Goal: Task Accomplishment & Management: Manage account settings

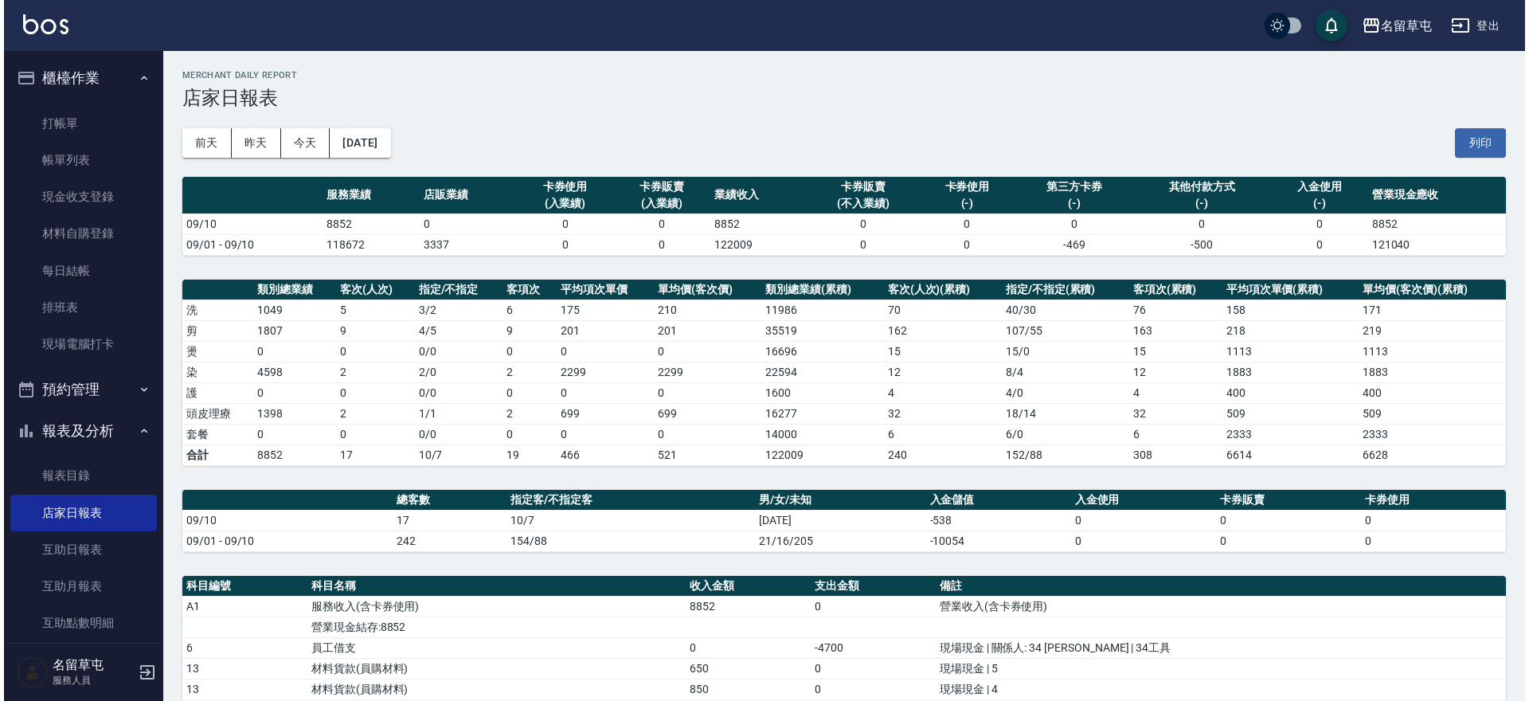
scroll to position [323, 0]
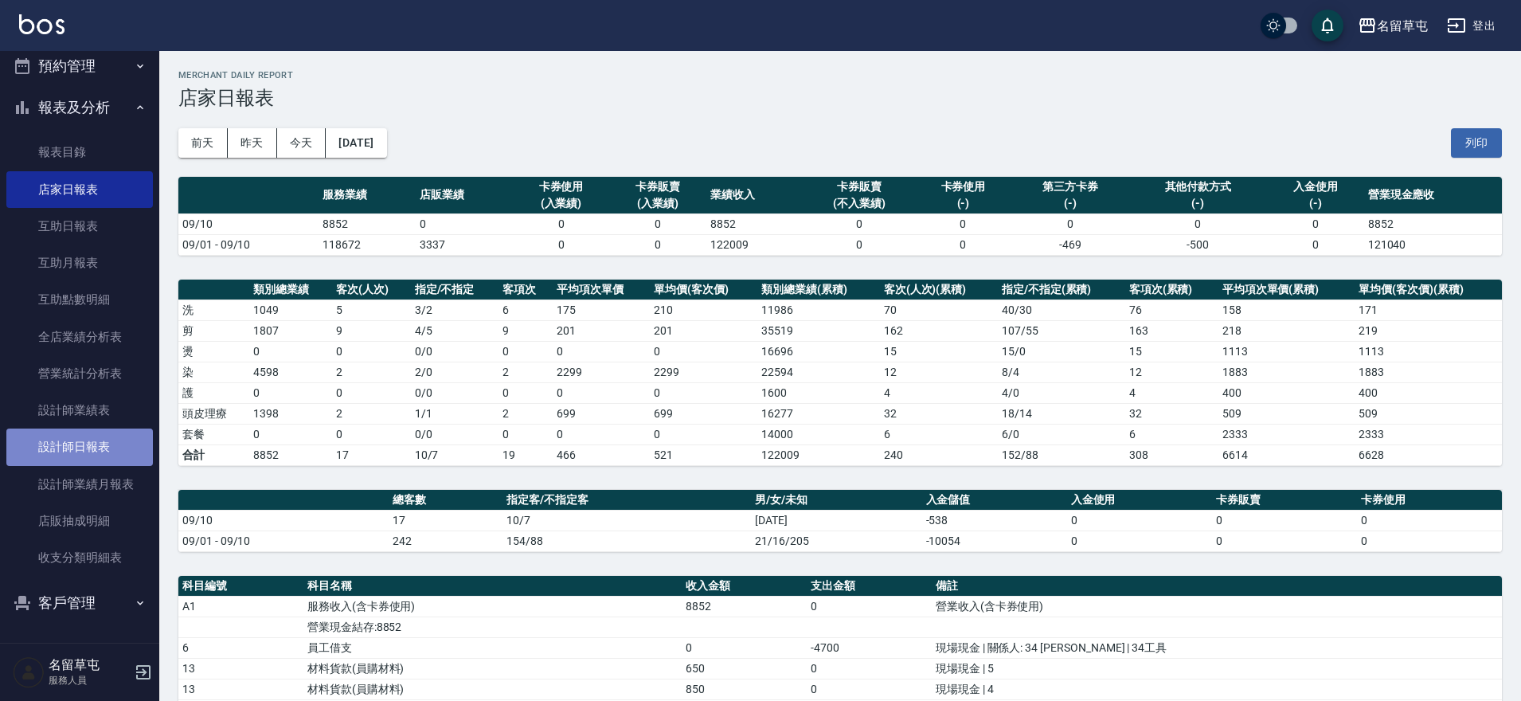
click at [82, 449] on link "設計師日報表" at bounding box center [79, 446] width 147 height 37
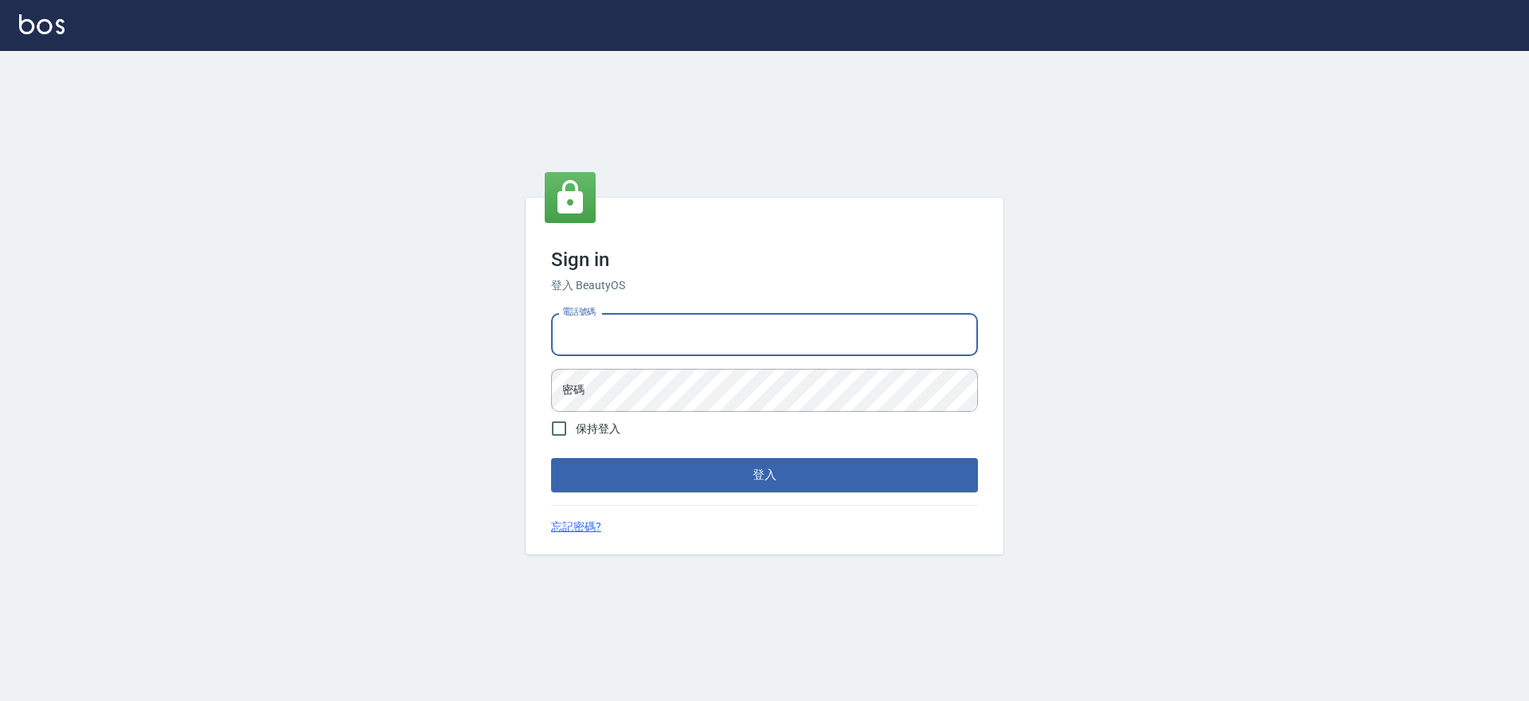
click at [631, 322] on input "電話號碼" at bounding box center [764, 334] width 427 height 43
type input "2306457"
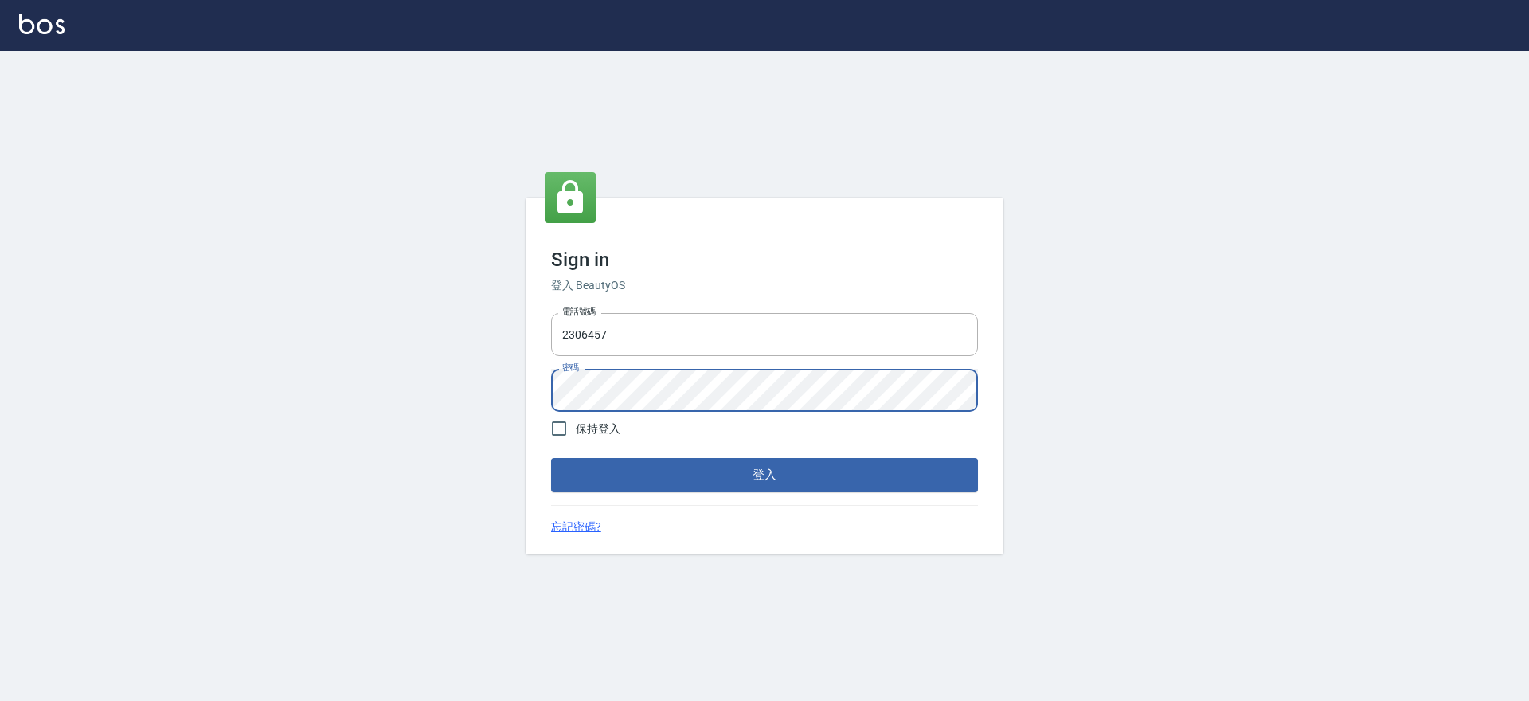
click at [551, 458] on button "登入" at bounding box center [764, 474] width 427 height 33
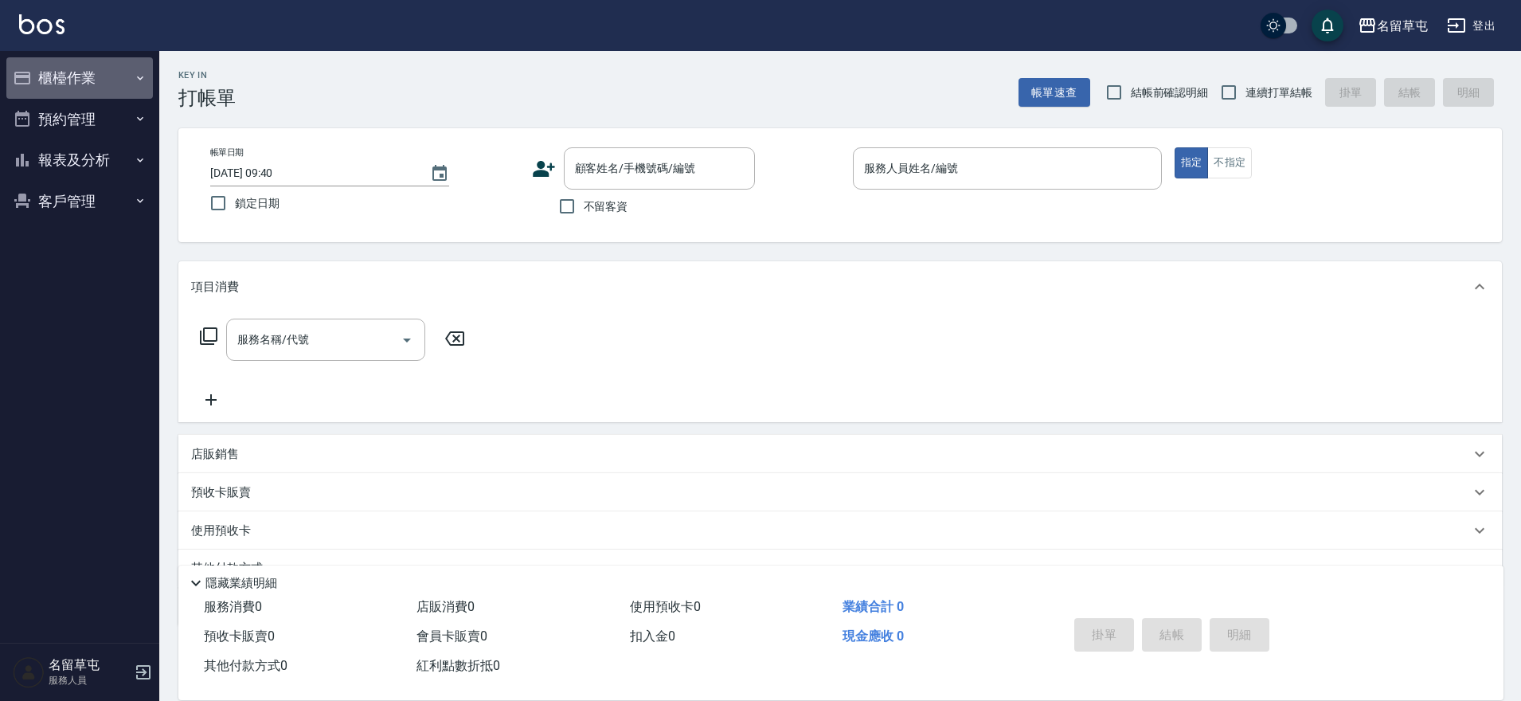
click at [92, 85] on button "櫃檯作業" at bounding box center [79, 77] width 147 height 41
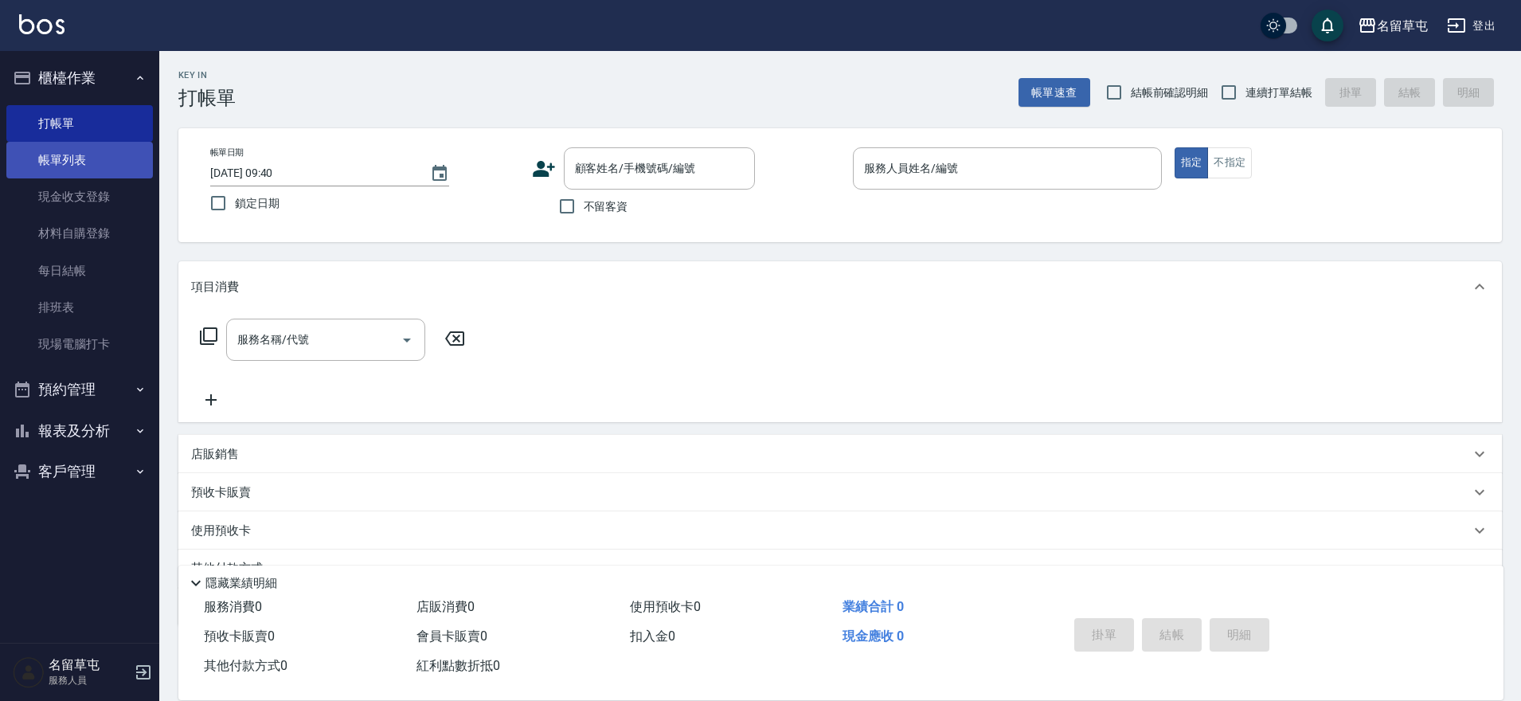
click at [44, 158] on link "帳單列表" at bounding box center [79, 160] width 147 height 37
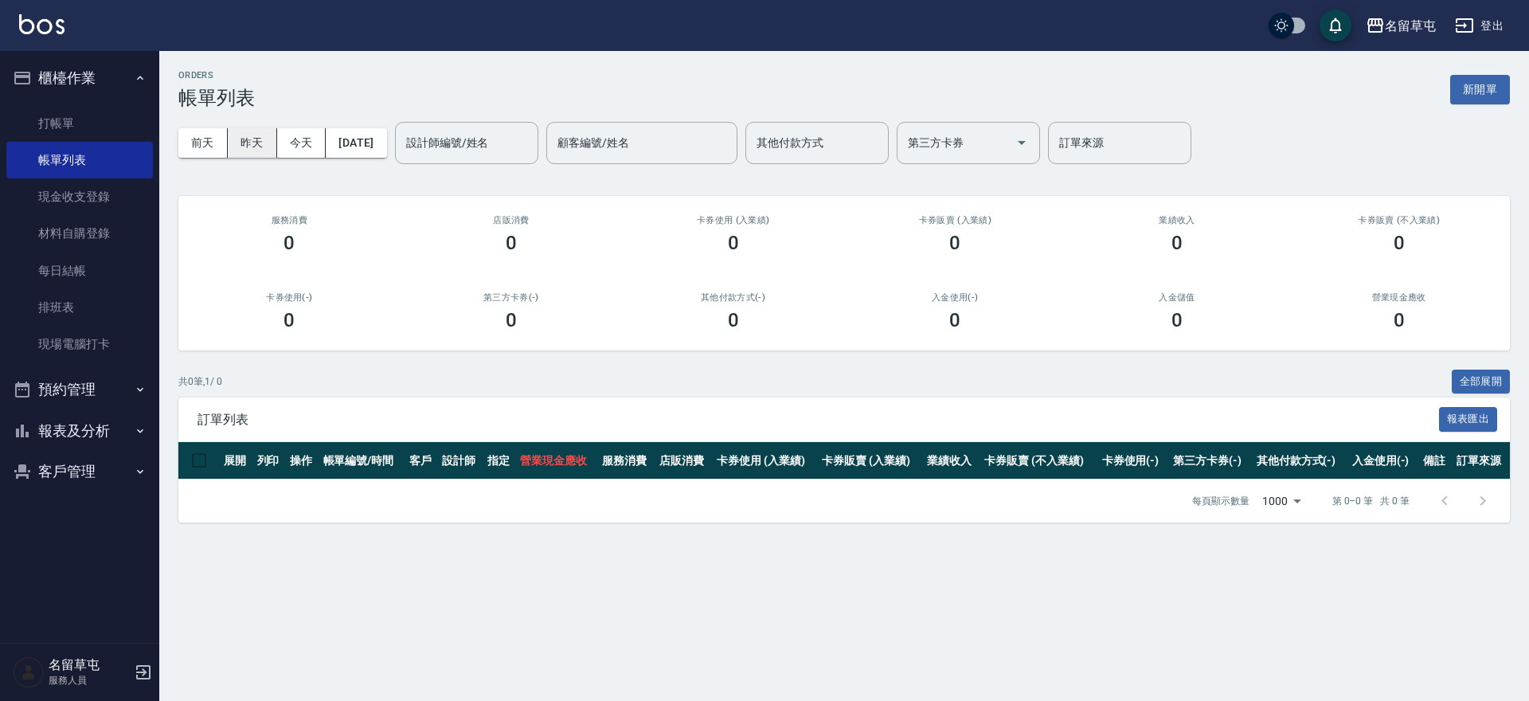
click at [258, 143] on button "昨天" at bounding box center [252, 142] width 49 height 29
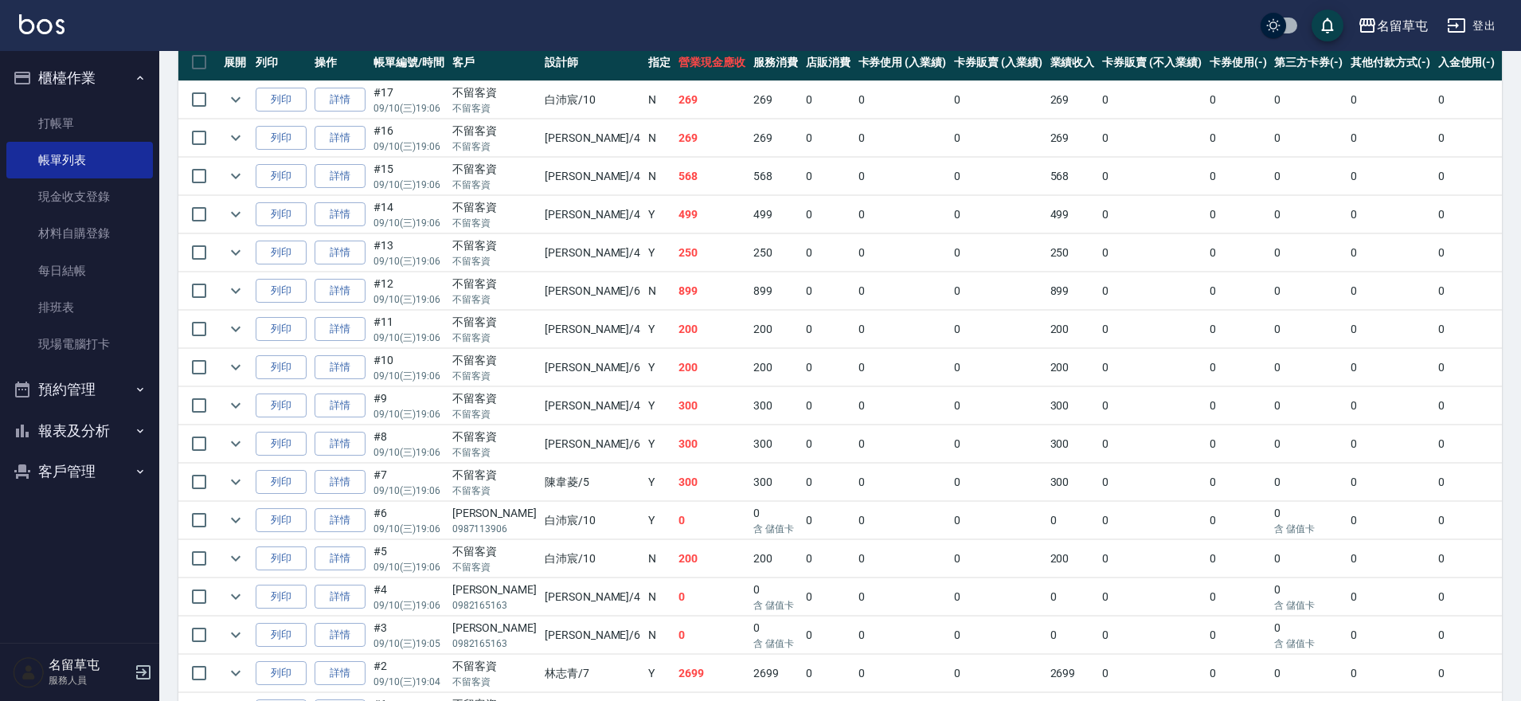
scroll to position [478, 0]
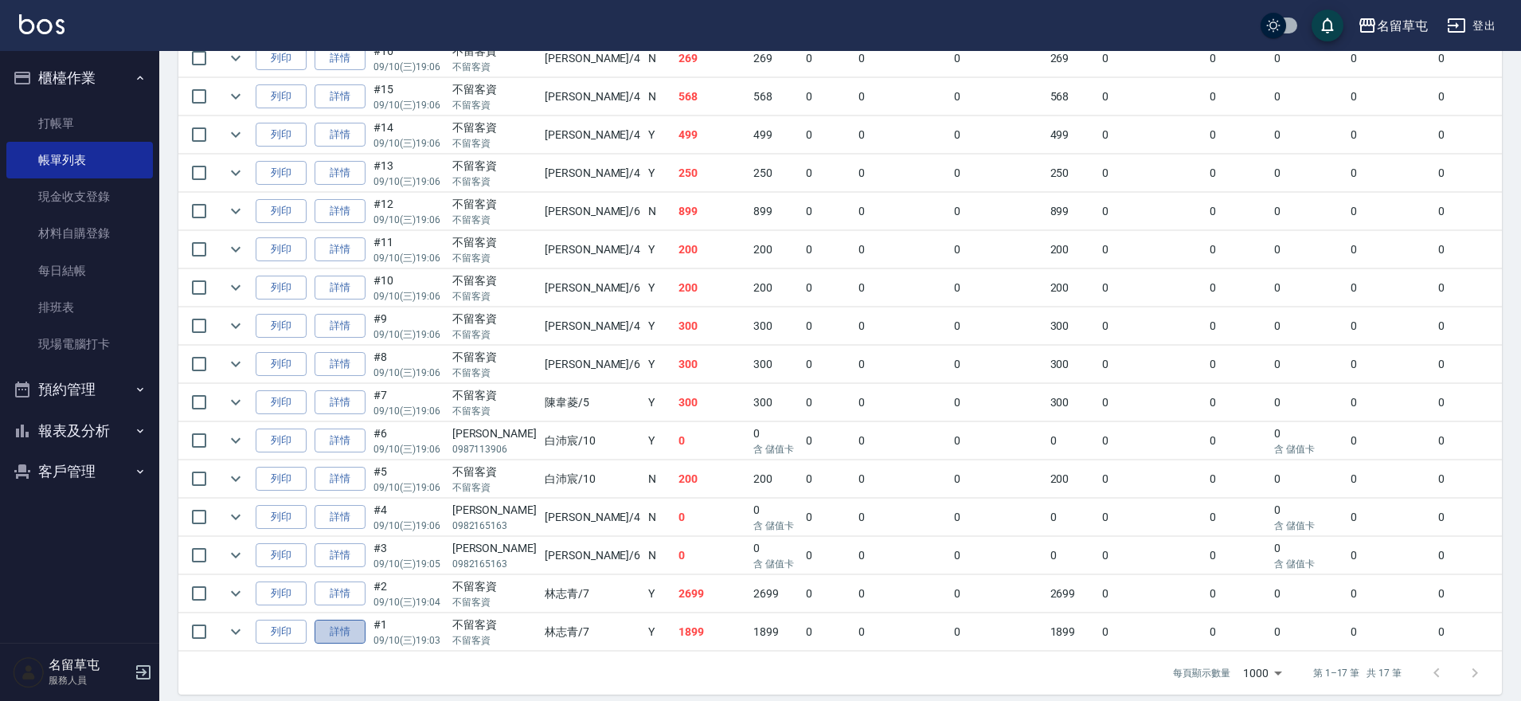
click at [357, 640] on link "詳情" at bounding box center [340, 632] width 51 height 25
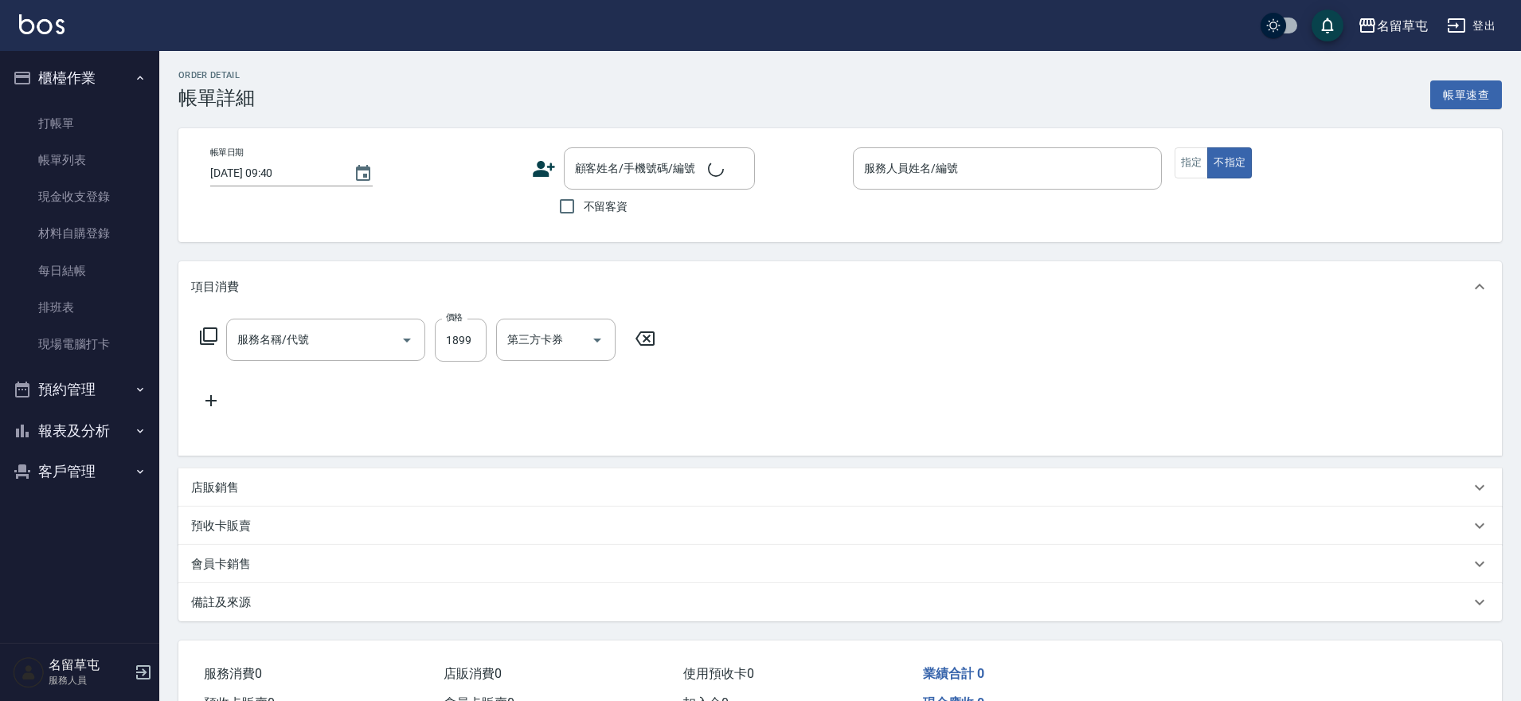
type input "2025/09/10 19:03"
checkbox input "true"
type input "林志青-7"
type input "套餐染1899(41899)"
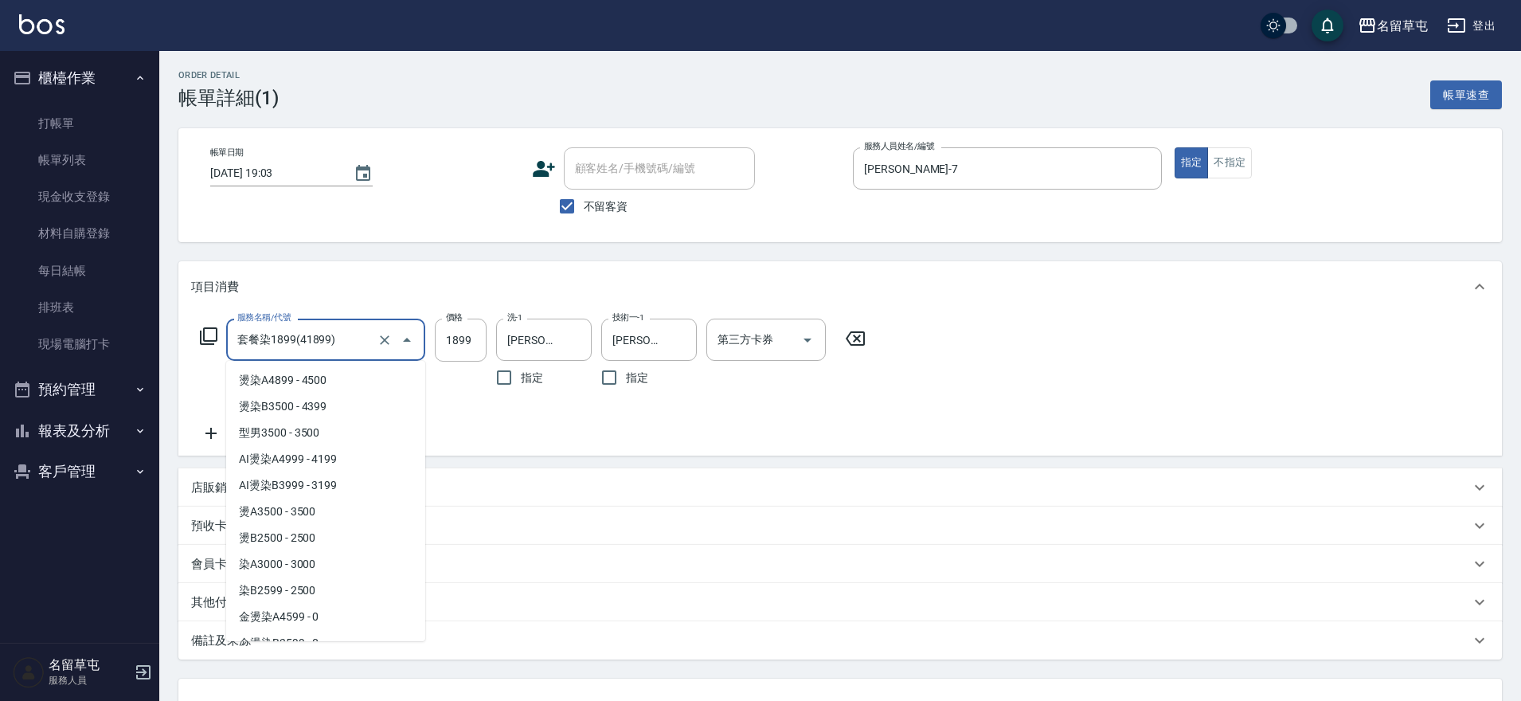
click at [356, 342] on input "套餐染1899(41899)" at bounding box center [303, 340] width 140 height 28
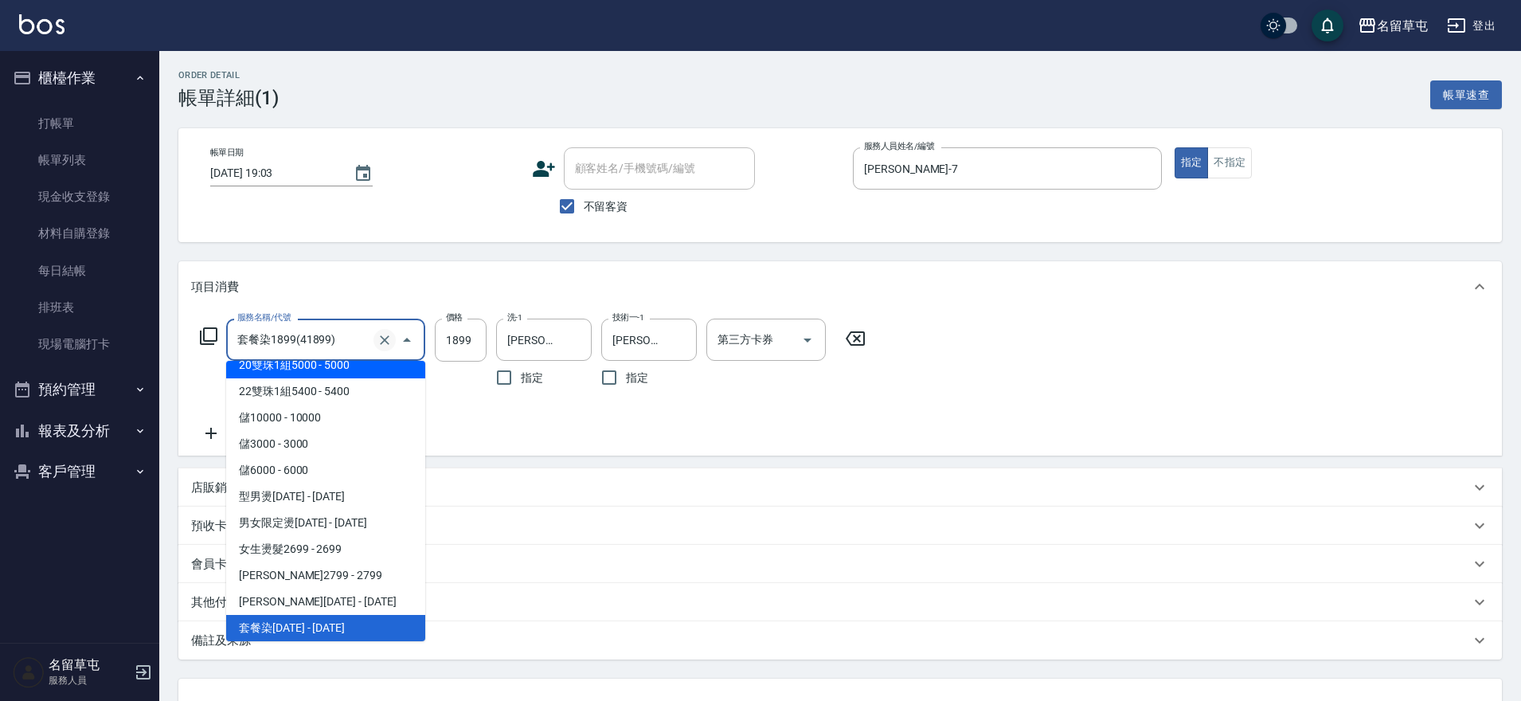
click at [386, 335] on icon "Clear" at bounding box center [385, 340] width 16 height 16
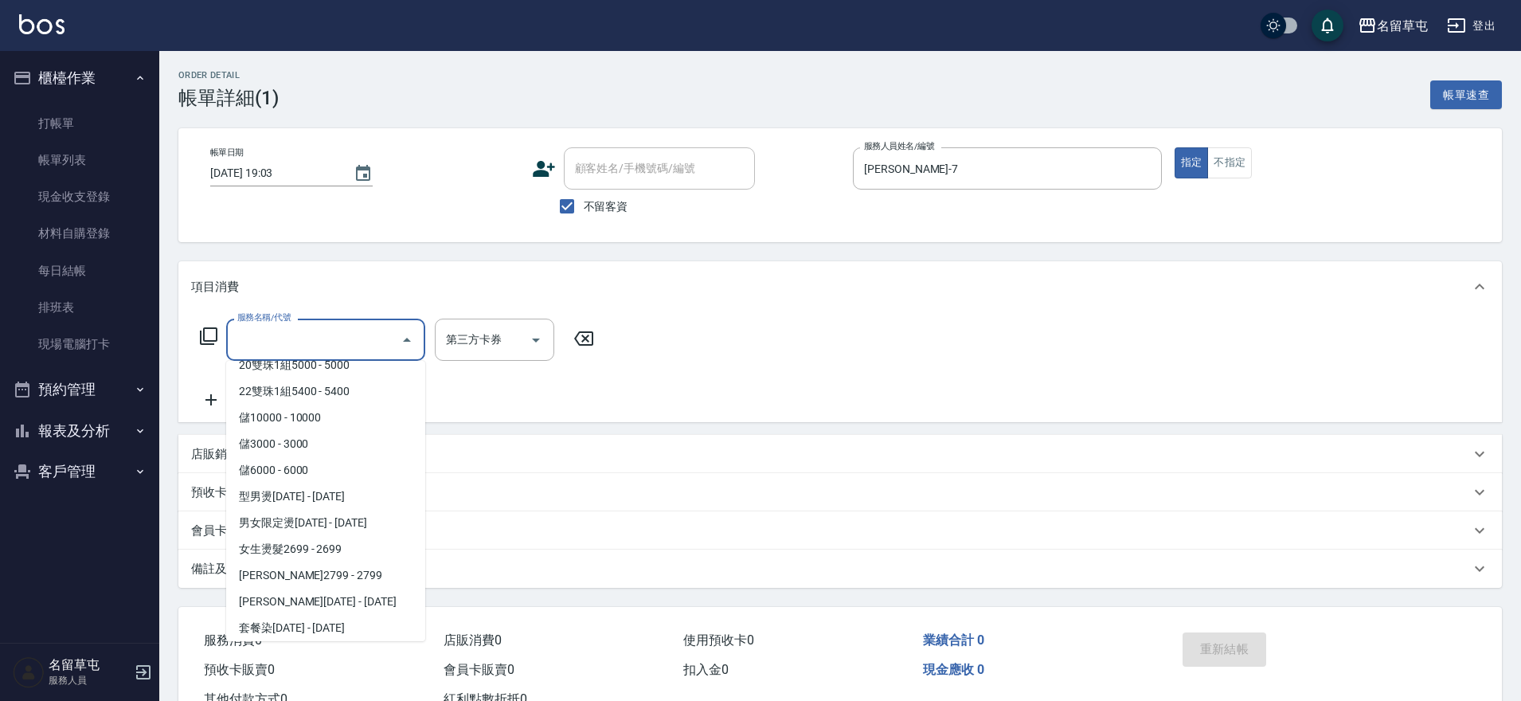
scroll to position [6, 0]
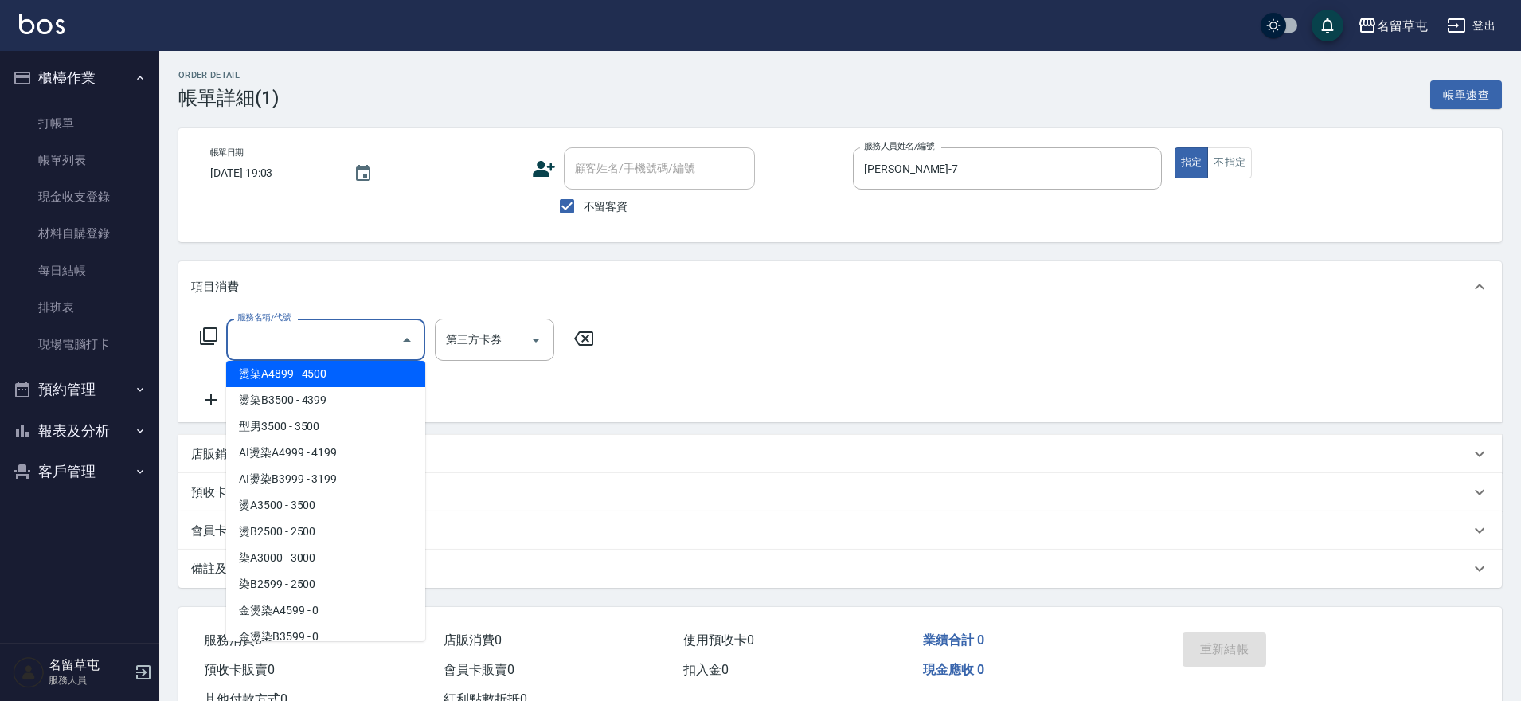
type input "2"
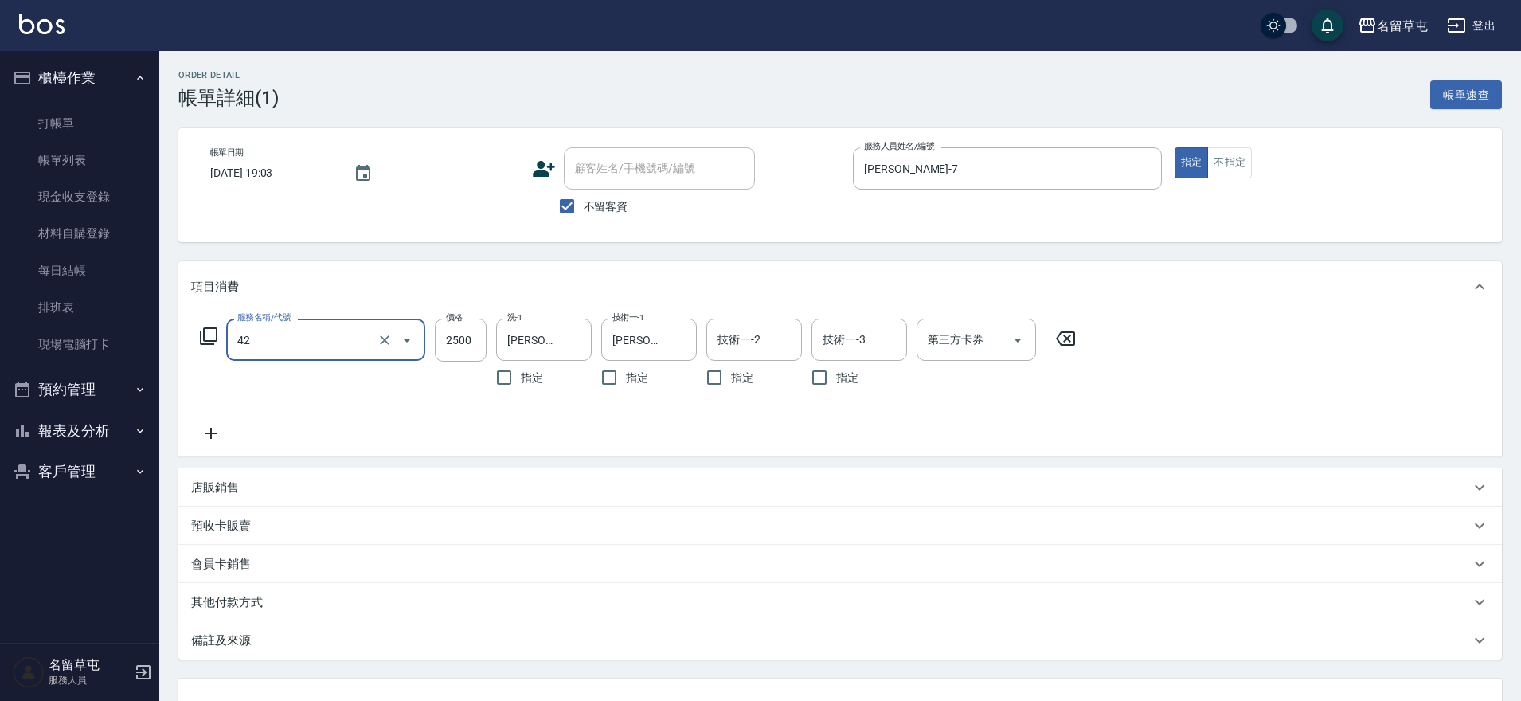
type input "染B2599(42)"
type input "1899"
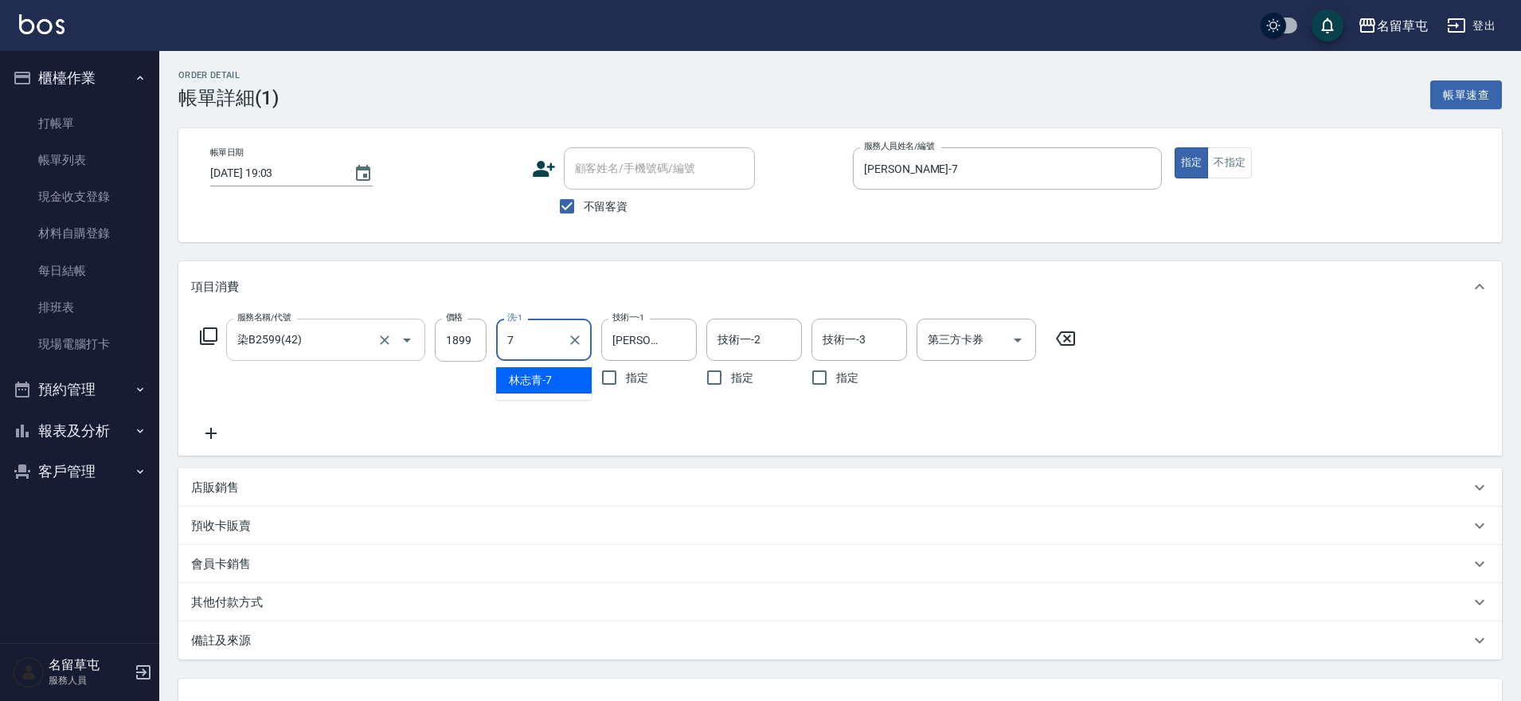
type input "林志青-7"
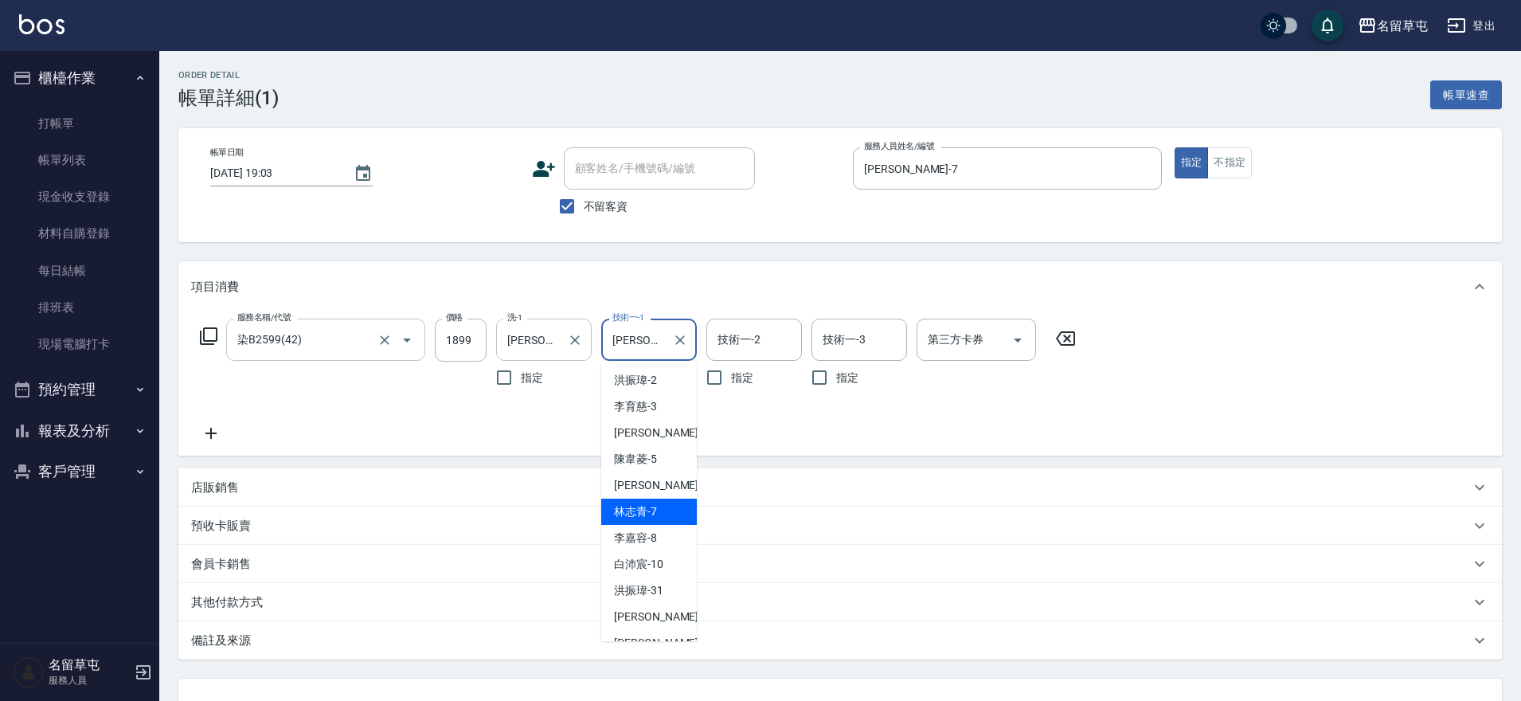
drag, startPoint x: 653, startPoint y: 337, endPoint x: 558, endPoint y: 354, distance: 96.2
click at [558, 354] on div "服務名稱/代號 染B2599(42) 服務名稱/代號 價格 1899 價格 洗-1 林志青-7 洗-1 指定 技術一-1 林志青-7 技術一-1 指定 技術一…" at bounding box center [638, 357] width 894 height 76
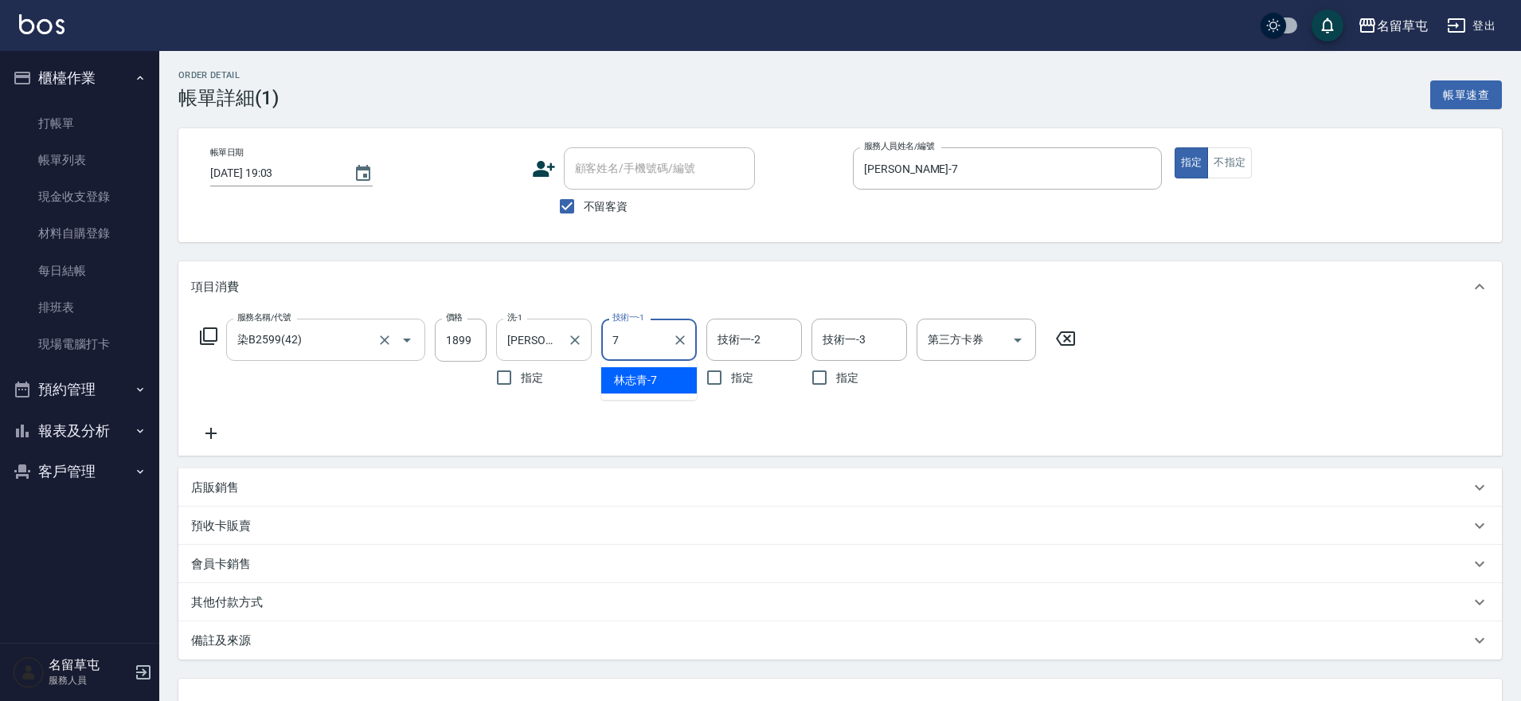
type input "林志青-7"
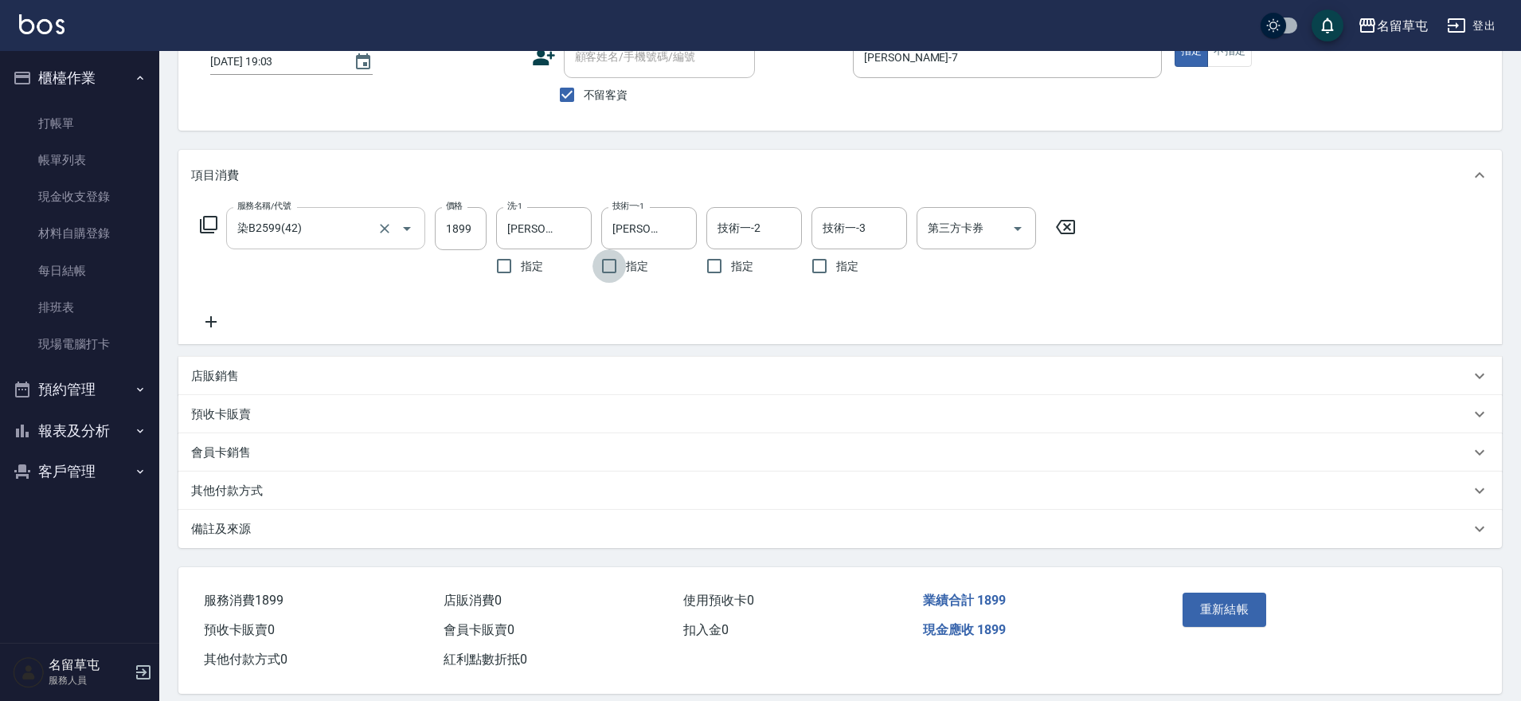
scroll to position [131, 0]
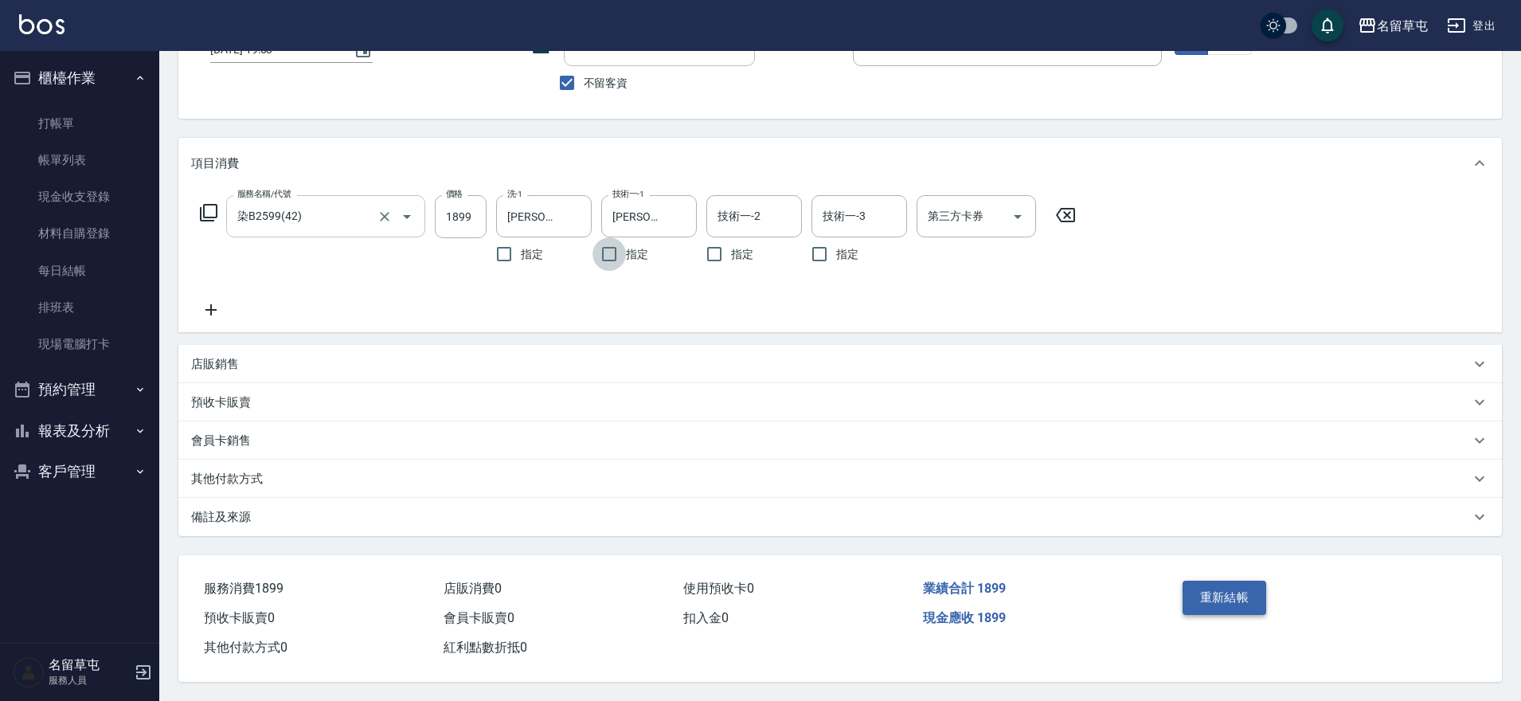
click at [1233, 592] on button "重新結帳" at bounding box center [1225, 597] width 84 height 33
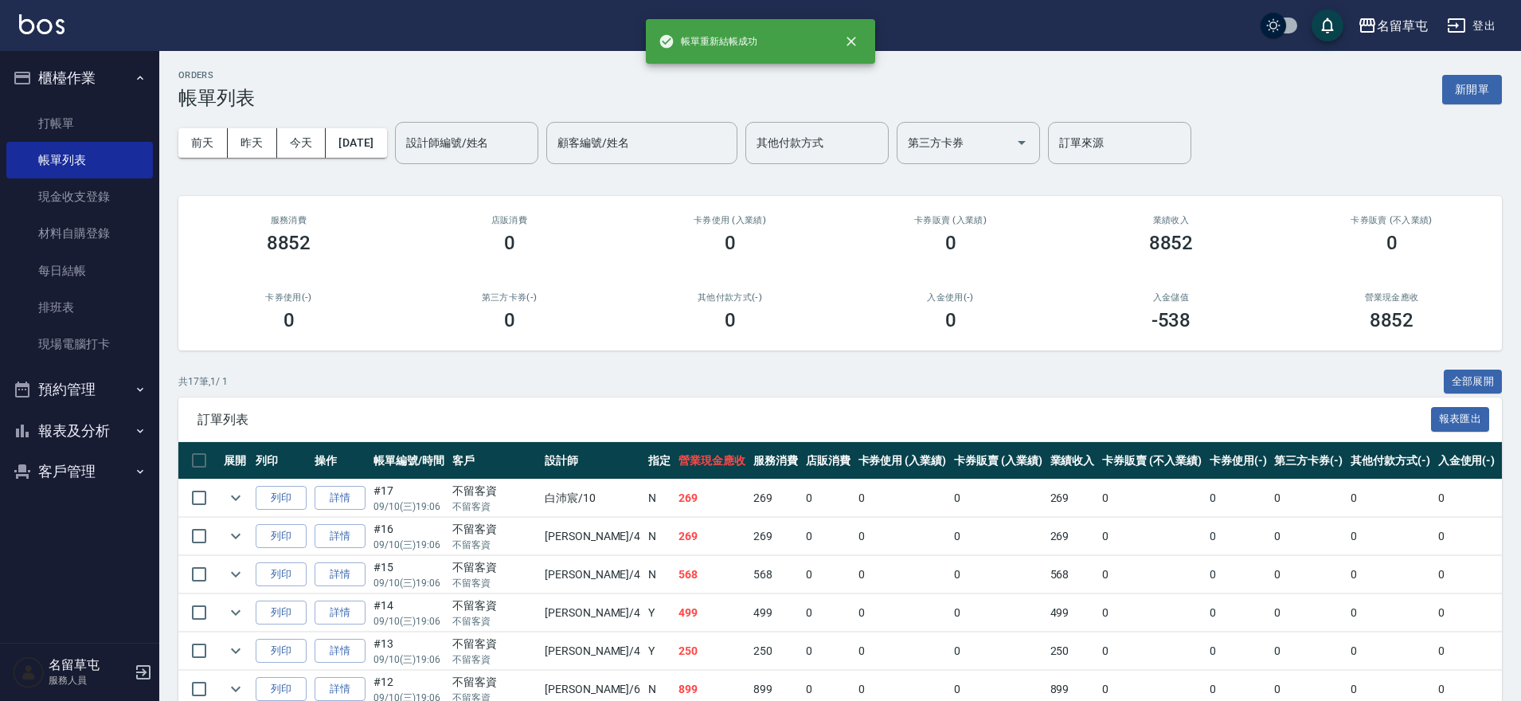
scroll to position [504, 0]
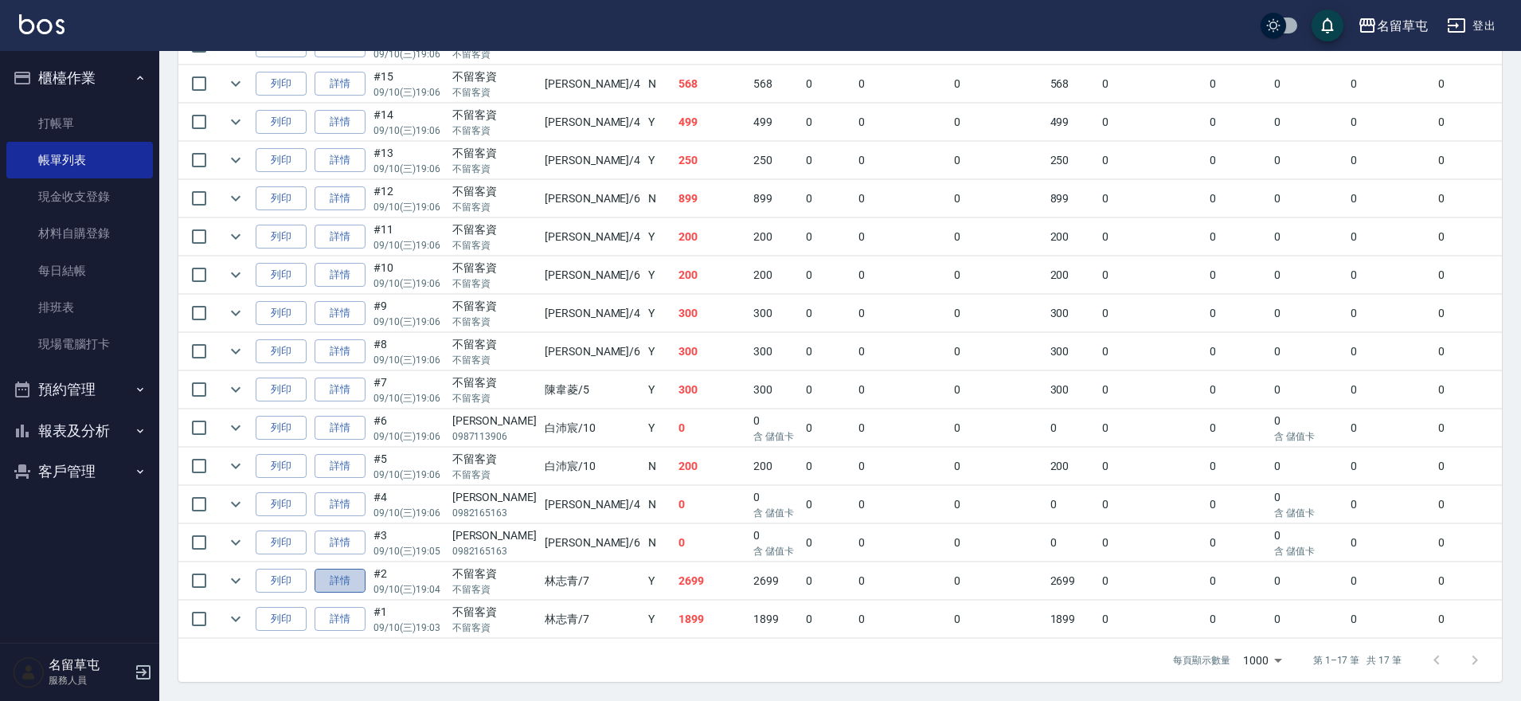
click at [341, 573] on link "詳情" at bounding box center [340, 581] width 51 height 25
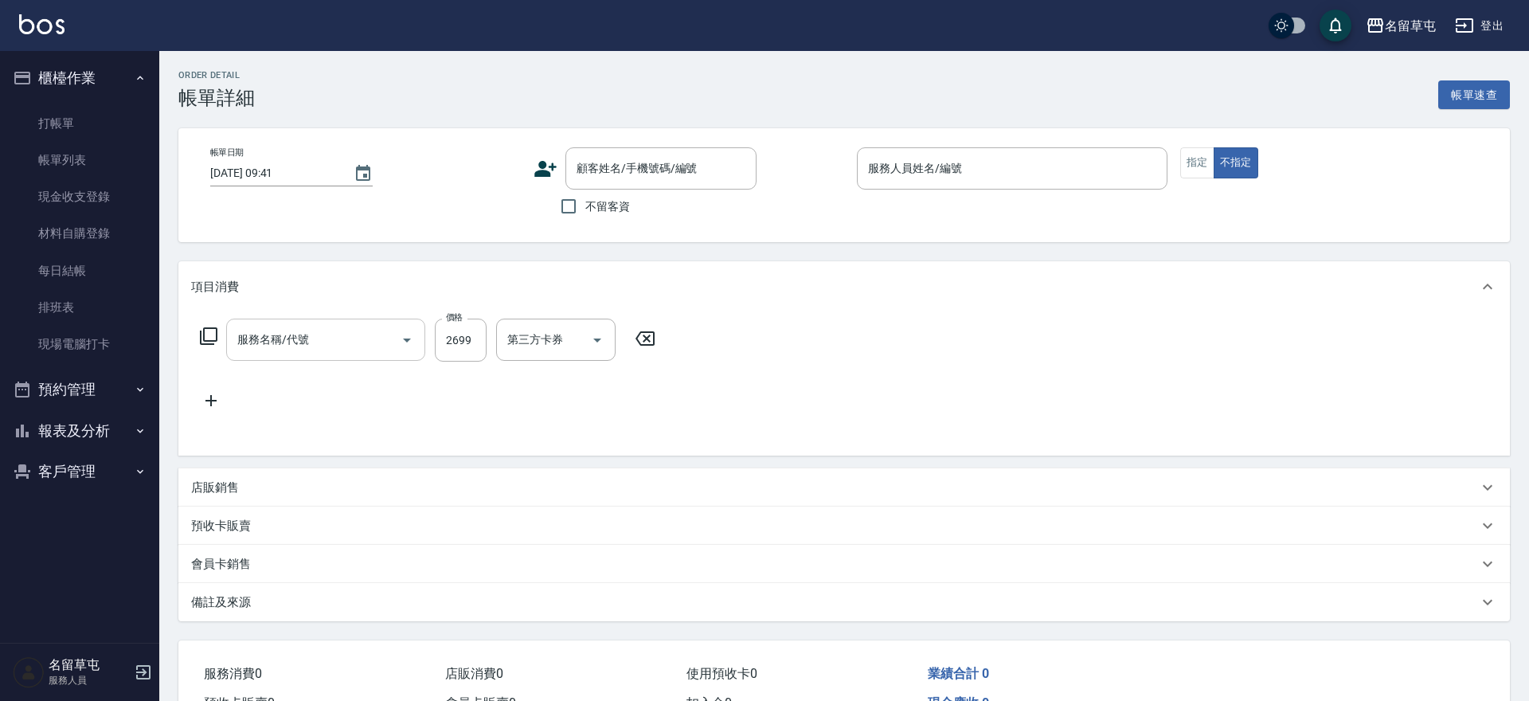
type input "2025/09/10 19:04"
checkbox input "true"
type input "林志青-7"
type input "套餐染1899(41899)"
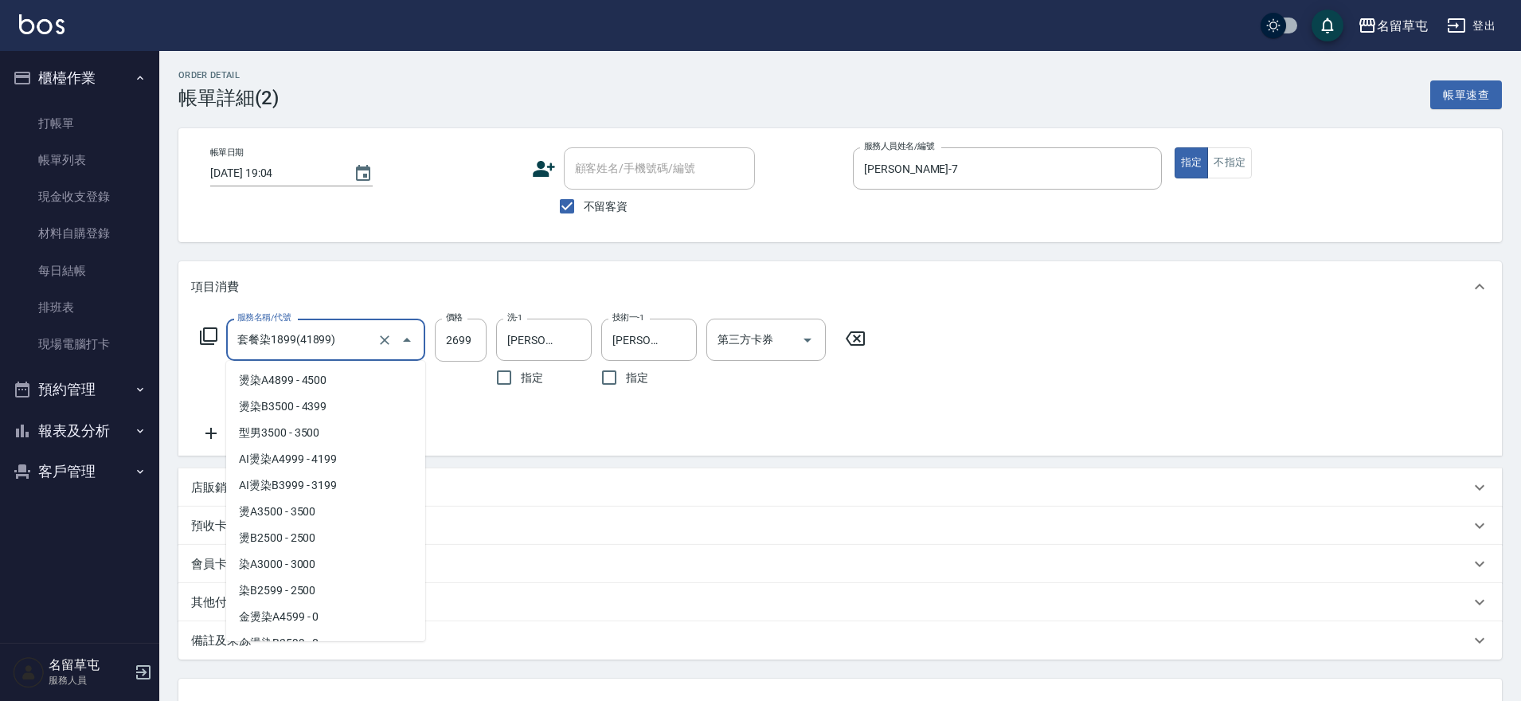
scroll to position [1671, 0]
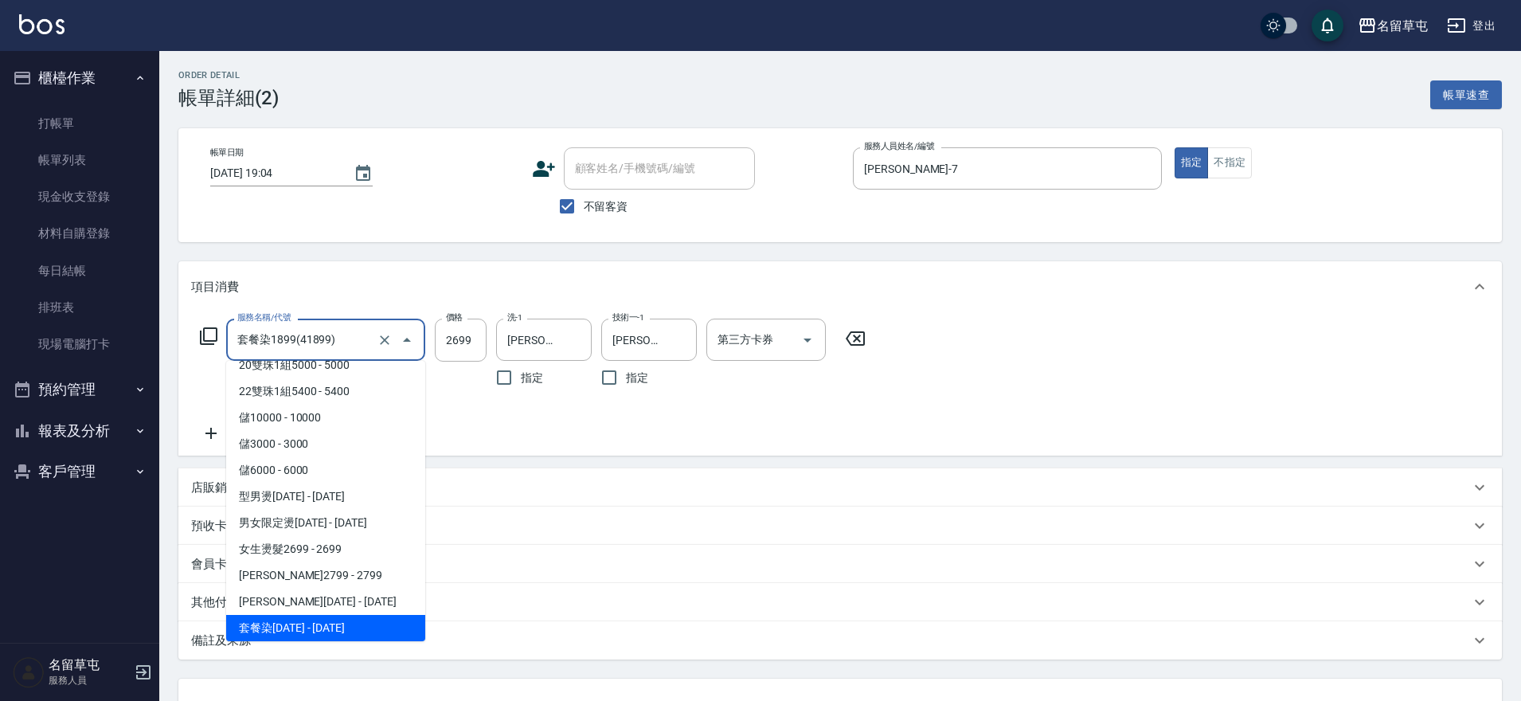
drag, startPoint x: 362, startPoint y: 330, endPoint x: 0, endPoint y: 322, distance: 362.4
click at [0, 322] on div "名留草屯 登出 櫃檯作業 打帳單 帳單列表 現金收支登錄 材料自購登錄 每日結帳 排班表 現場電腦打卡 預約管理 預約管理 單日預約紀錄 單週預約紀錄 報表及…" at bounding box center [760, 412] width 1521 height 824
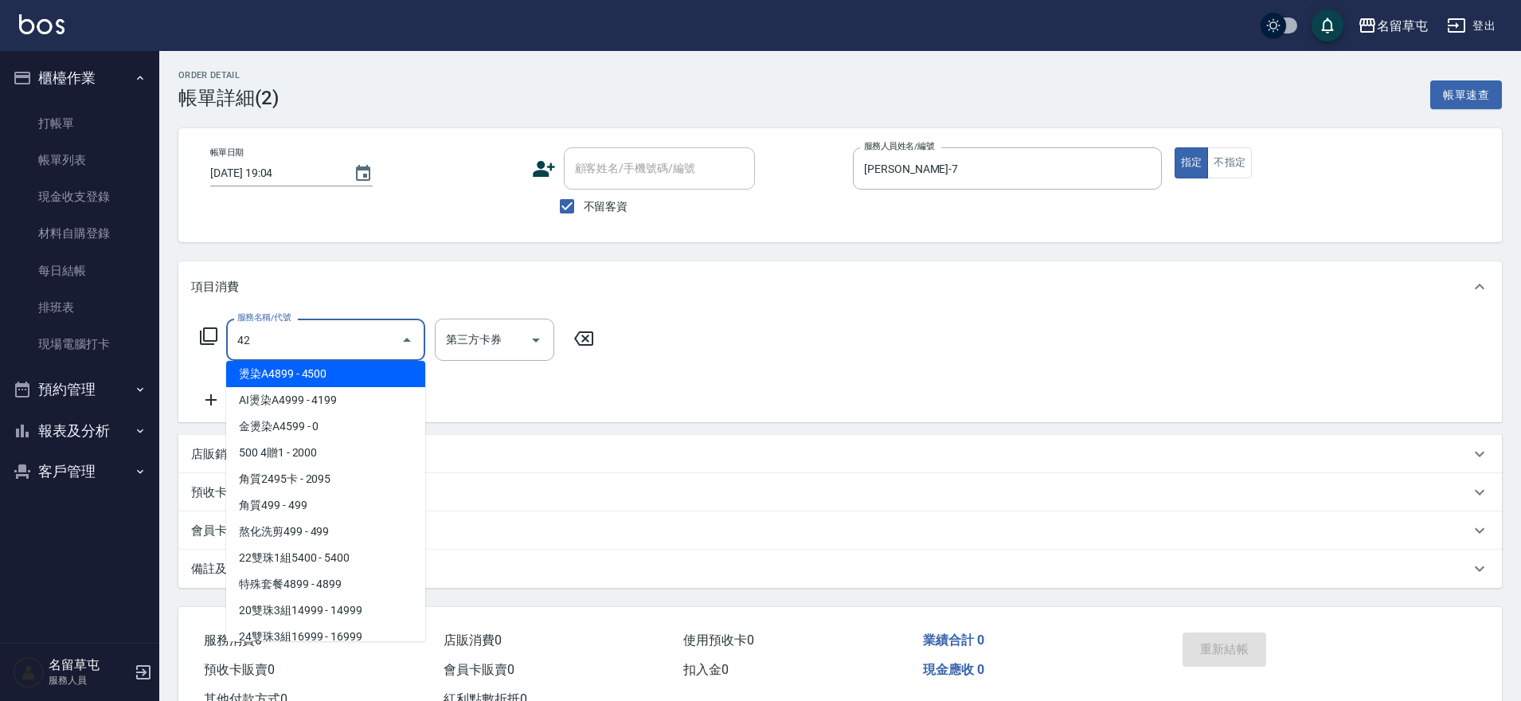
scroll to position [0, 0]
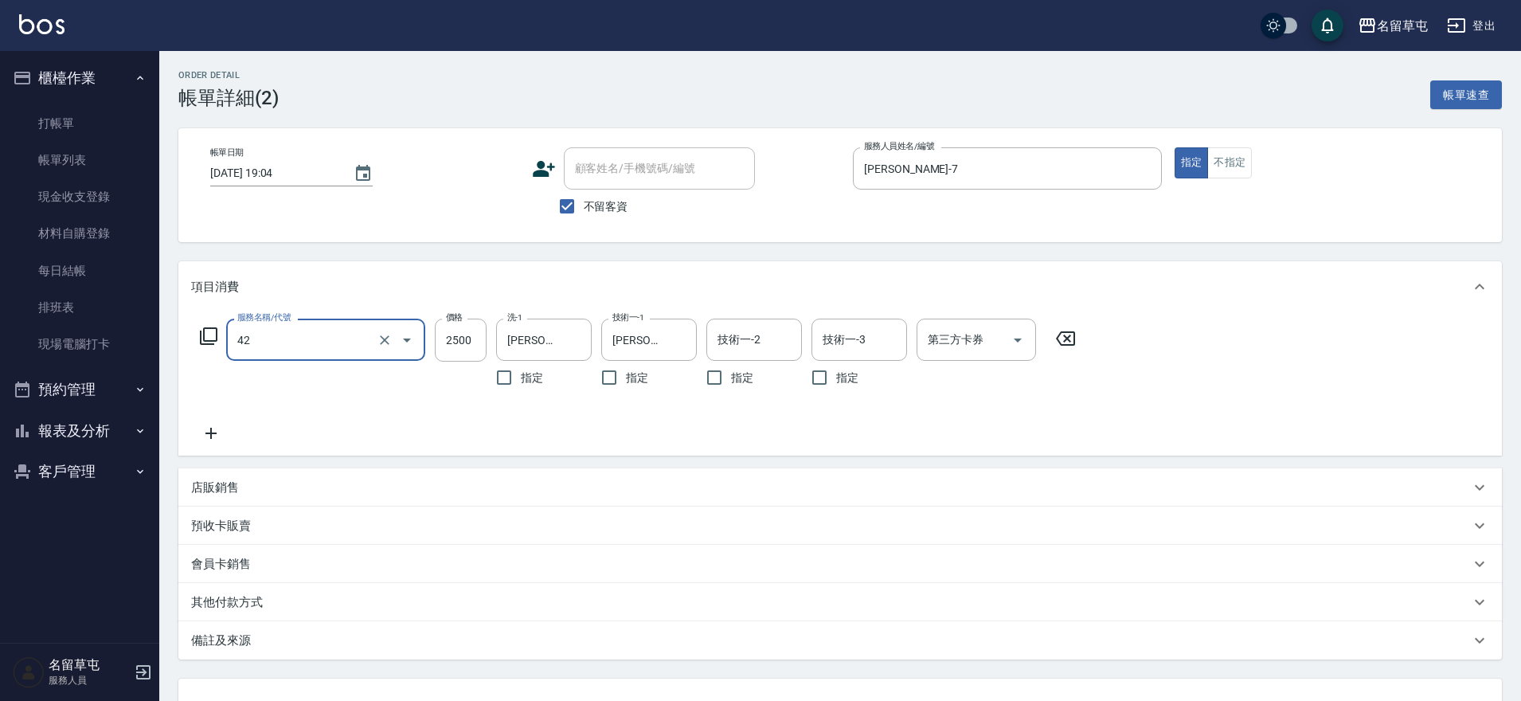
type input "染B2599(42)"
type input "2699"
type input "林"
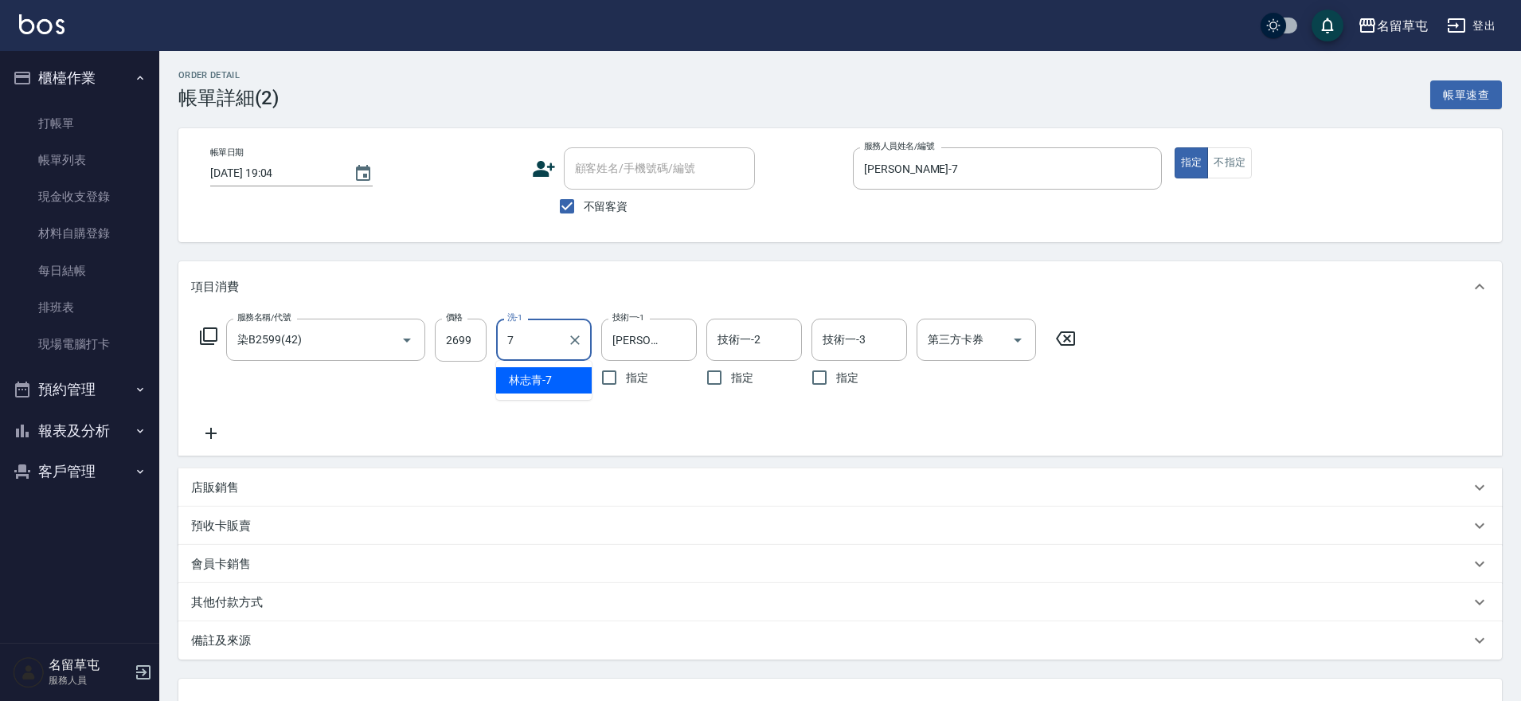
type input "林志青-7"
type input "林"
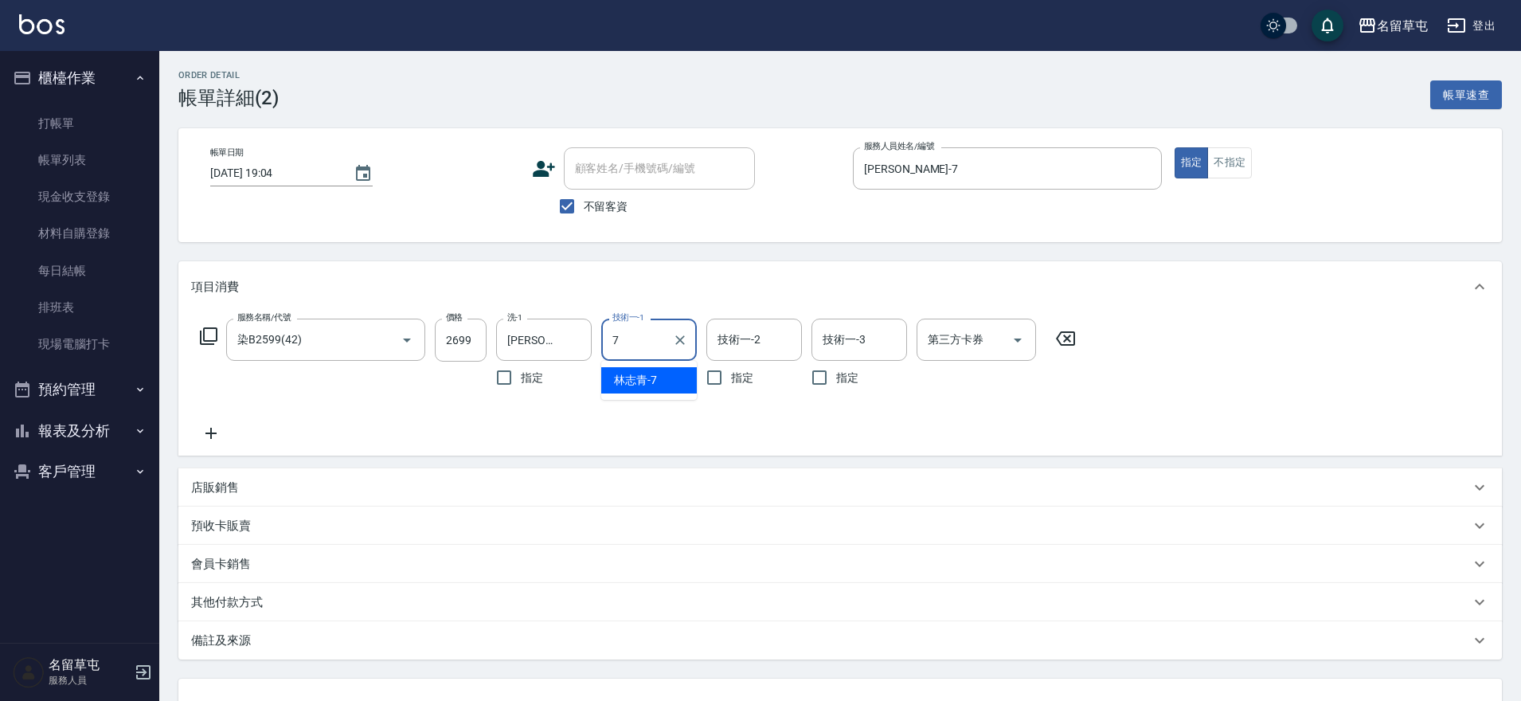
type input "林志青-7"
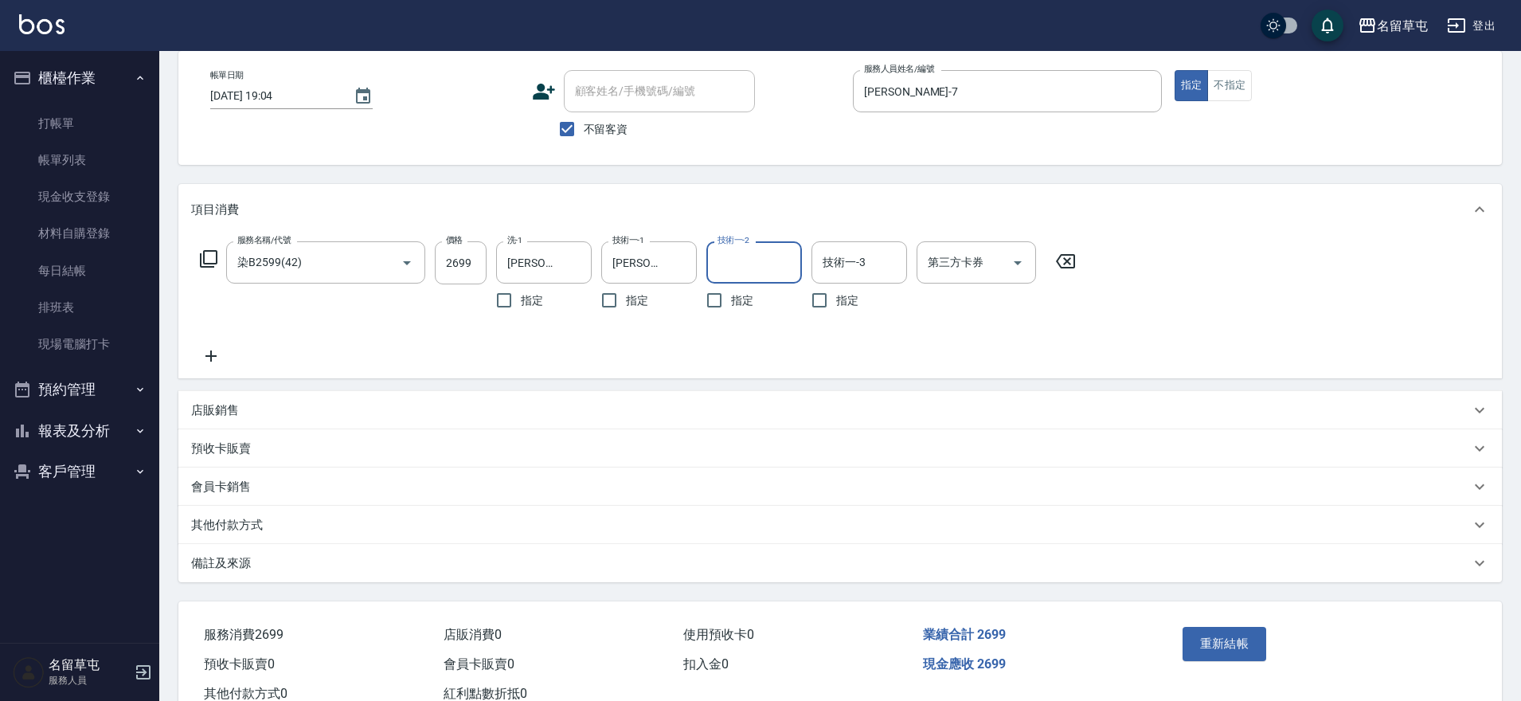
scroll to position [131, 0]
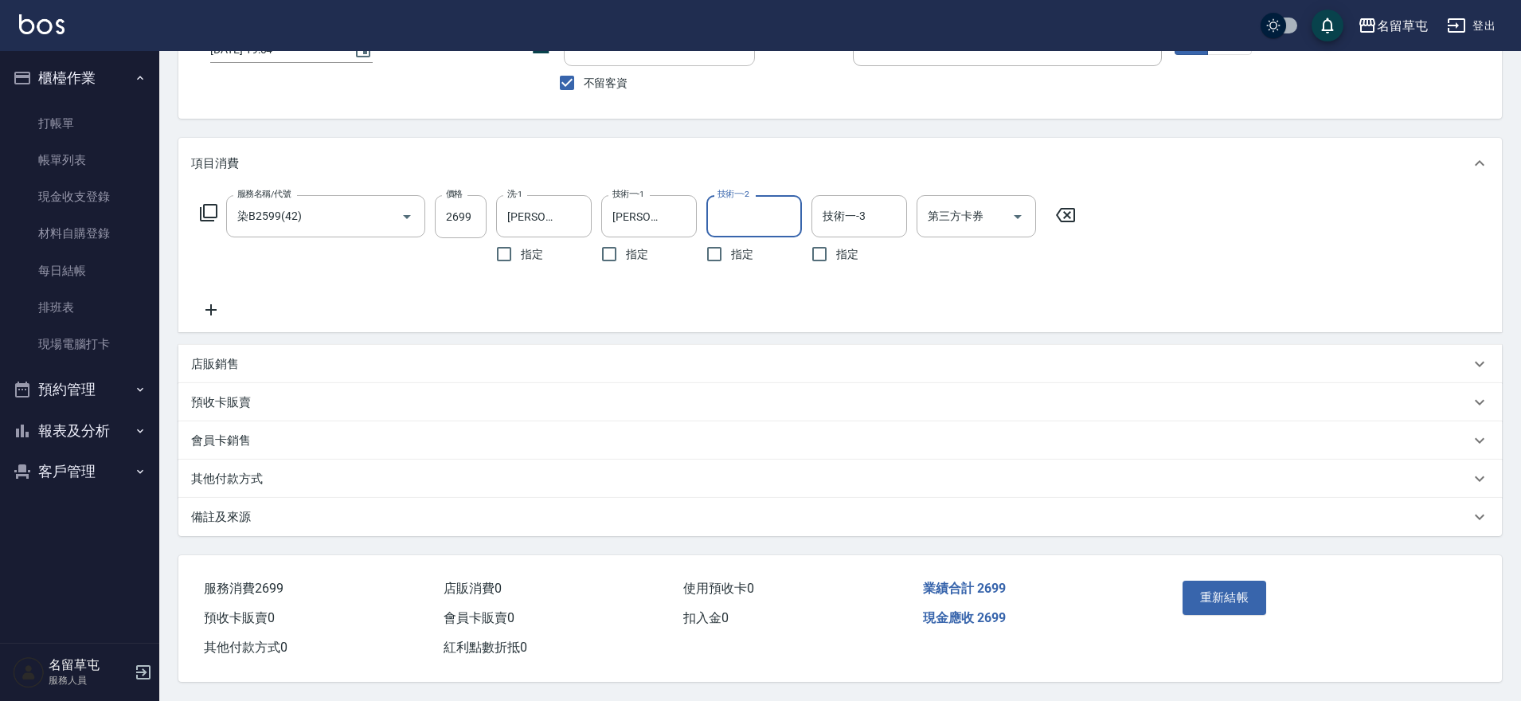
click at [1204, 574] on div "重新結帳" at bounding box center [1248, 608] width 144 height 69
click at [1218, 592] on button "重新結帳" at bounding box center [1225, 597] width 84 height 33
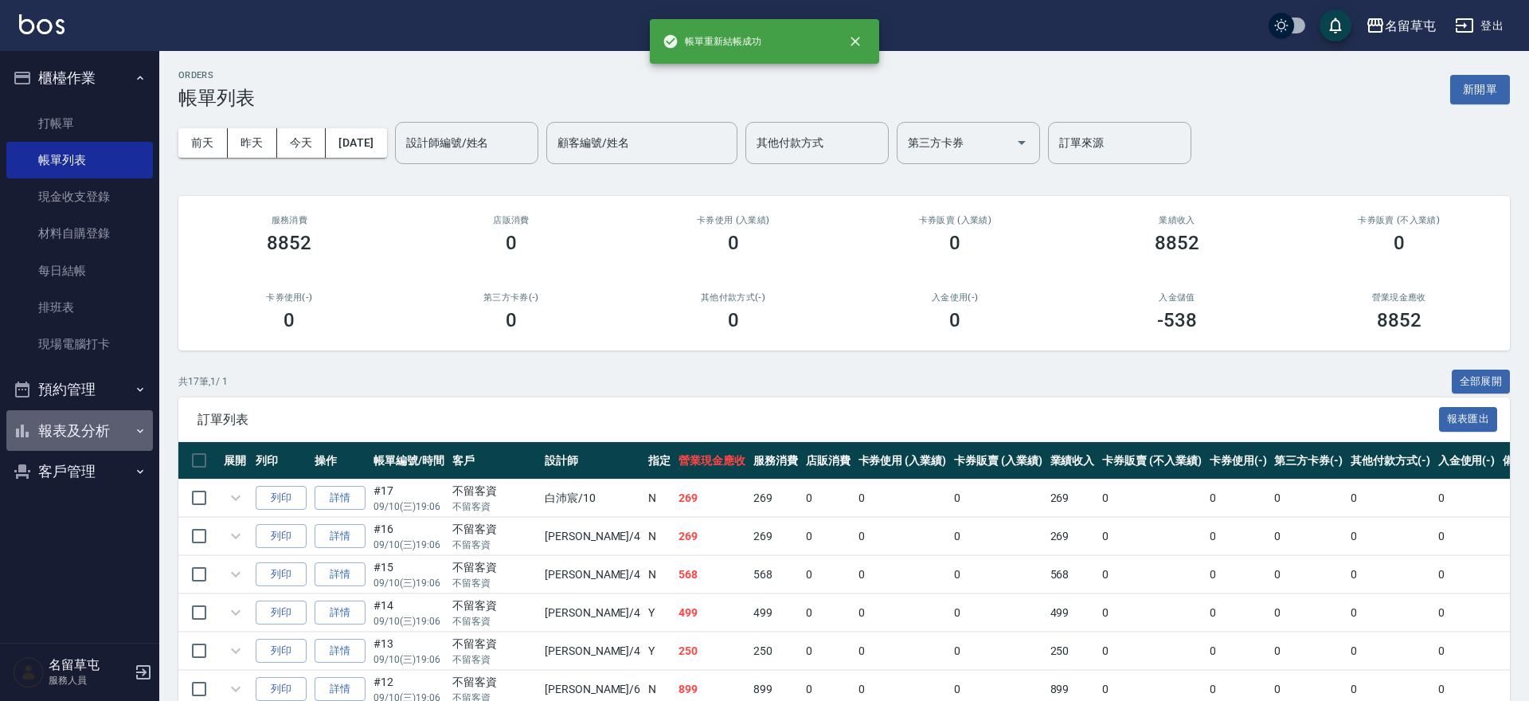
click at [104, 424] on button "報表及分析" at bounding box center [79, 430] width 147 height 41
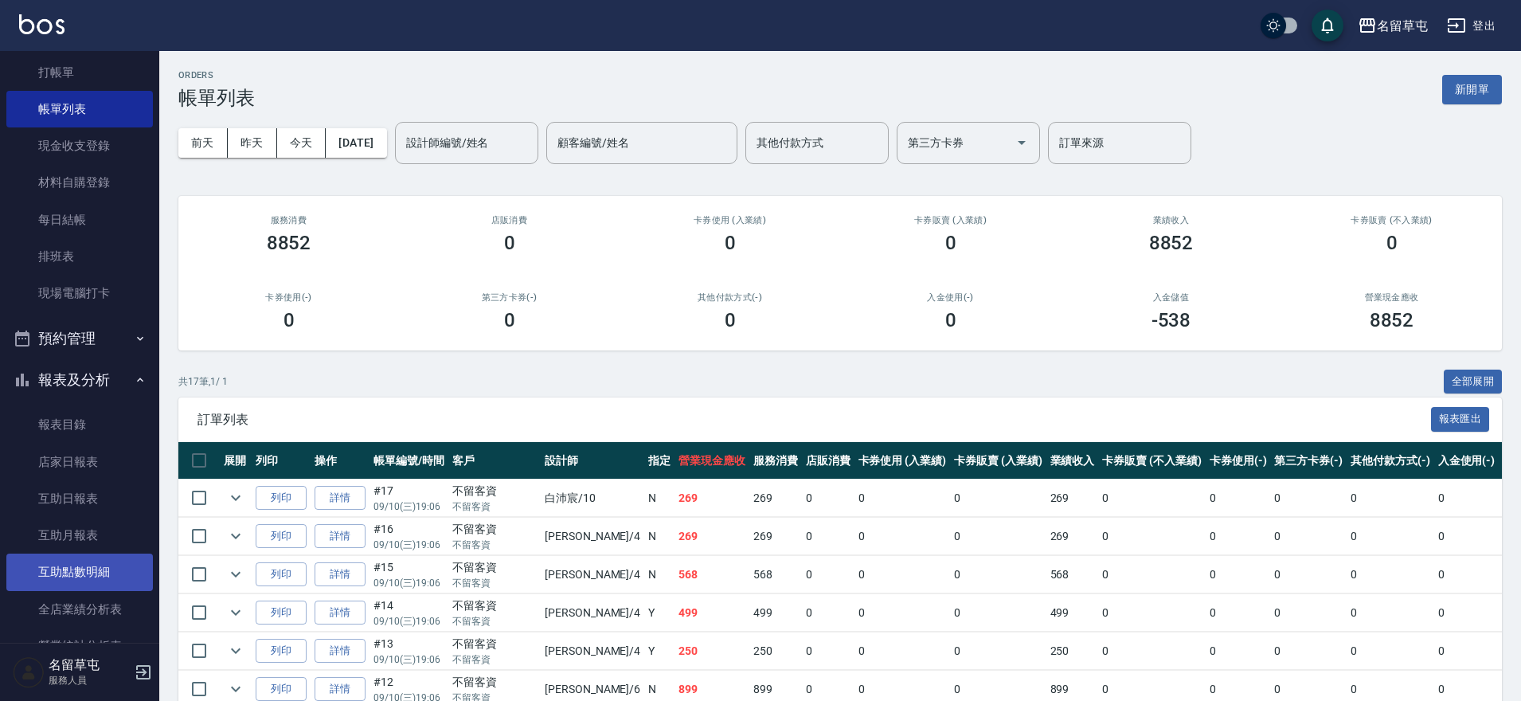
scroll to position [80, 0]
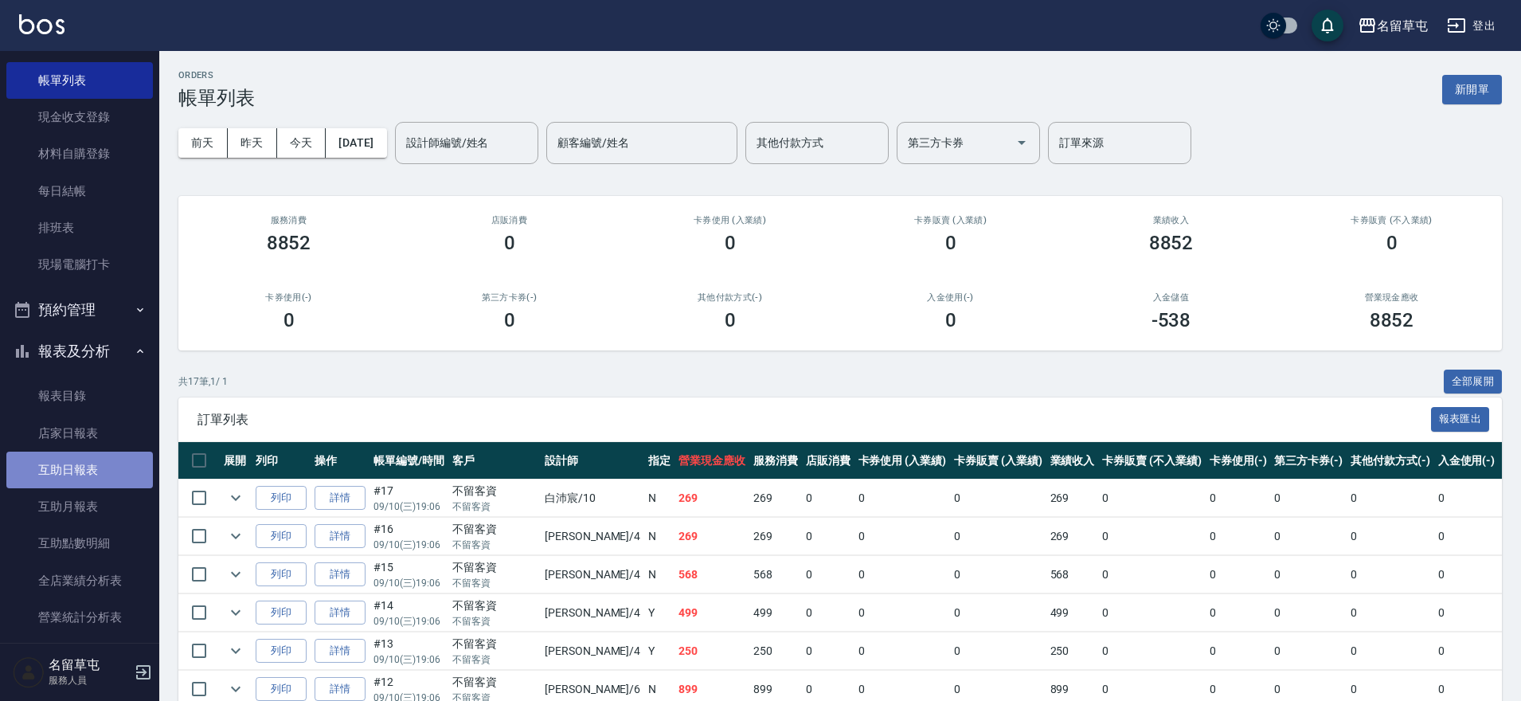
click at [85, 475] on link "互助日報表" at bounding box center [79, 470] width 147 height 37
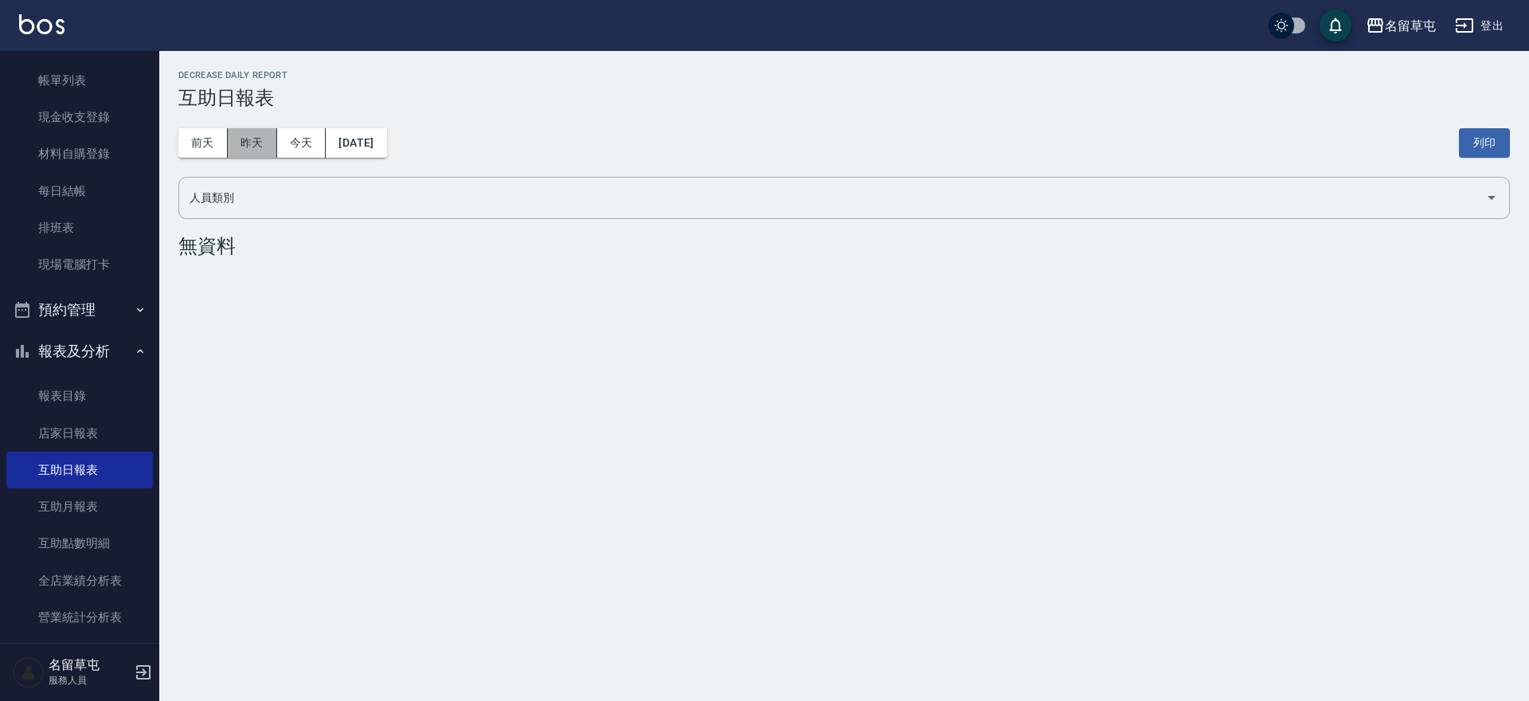
click at [264, 143] on button "昨天" at bounding box center [252, 142] width 49 height 29
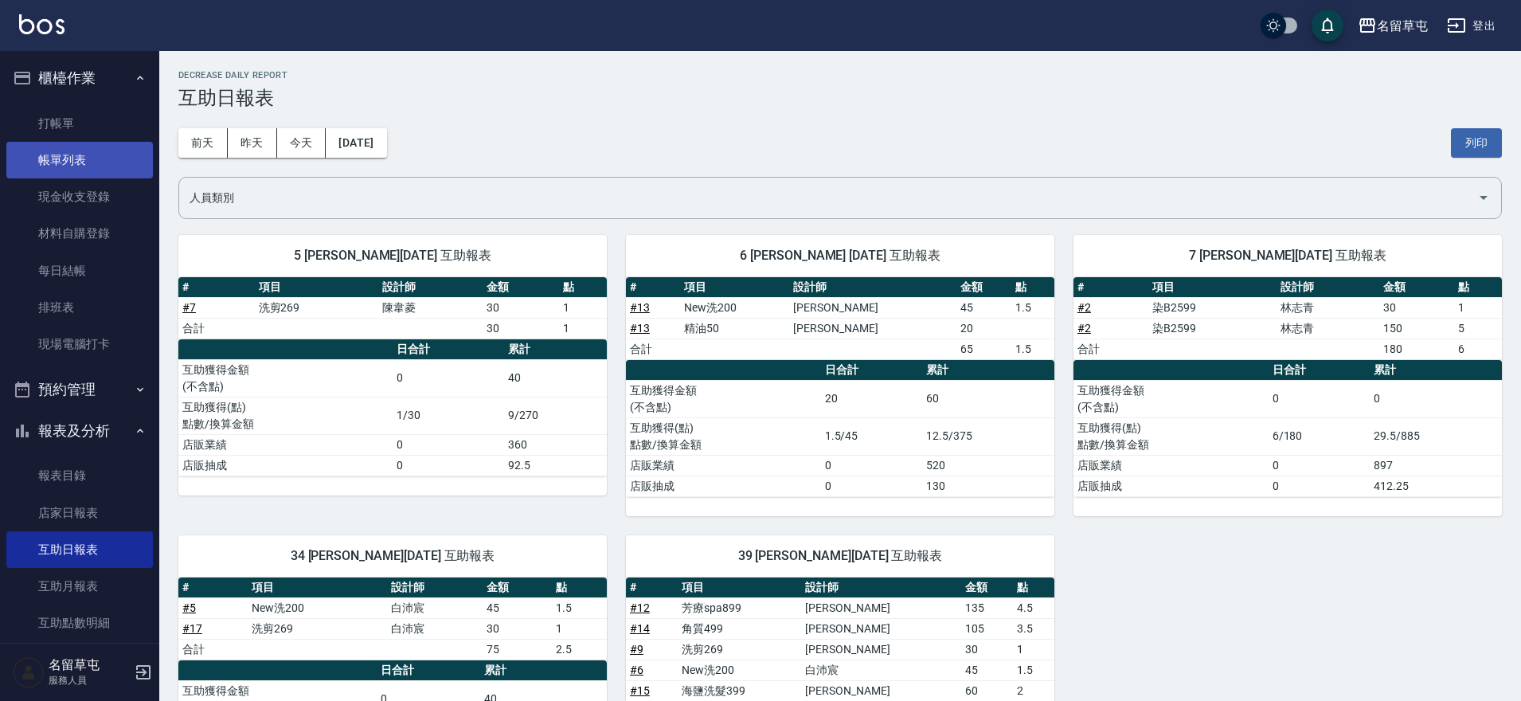
click at [61, 157] on link "帳單列表" at bounding box center [79, 160] width 147 height 37
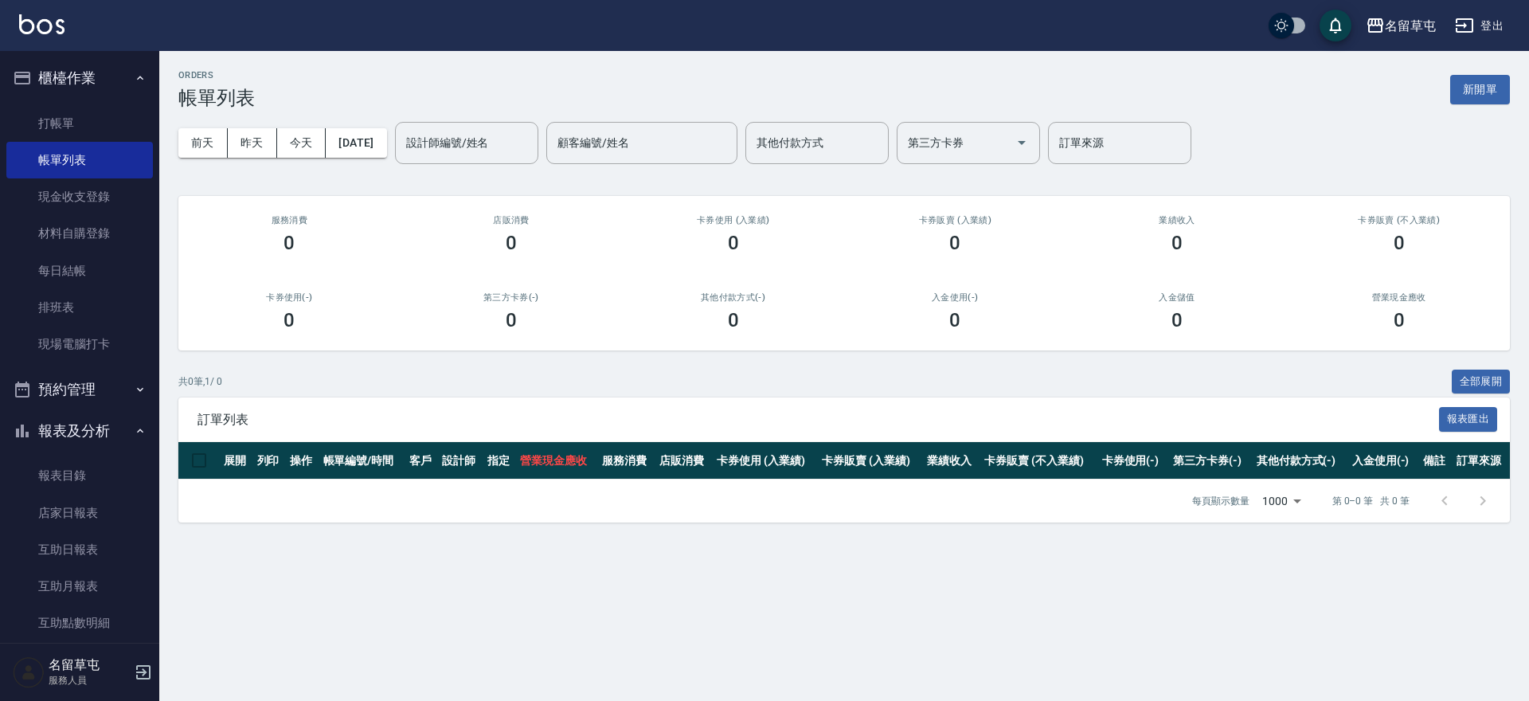
click at [266, 160] on div "前天 昨天 今天 2025/09/11 設計師編號/姓名 設計師編號/姓名 顧客編號/姓名 顧客編號/姓名 其他付款方式 其他付款方式 第三方卡券 第三方卡券…" at bounding box center [843, 143] width 1331 height 68
click at [268, 147] on button "昨天" at bounding box center [252, 142] width 49 height 29
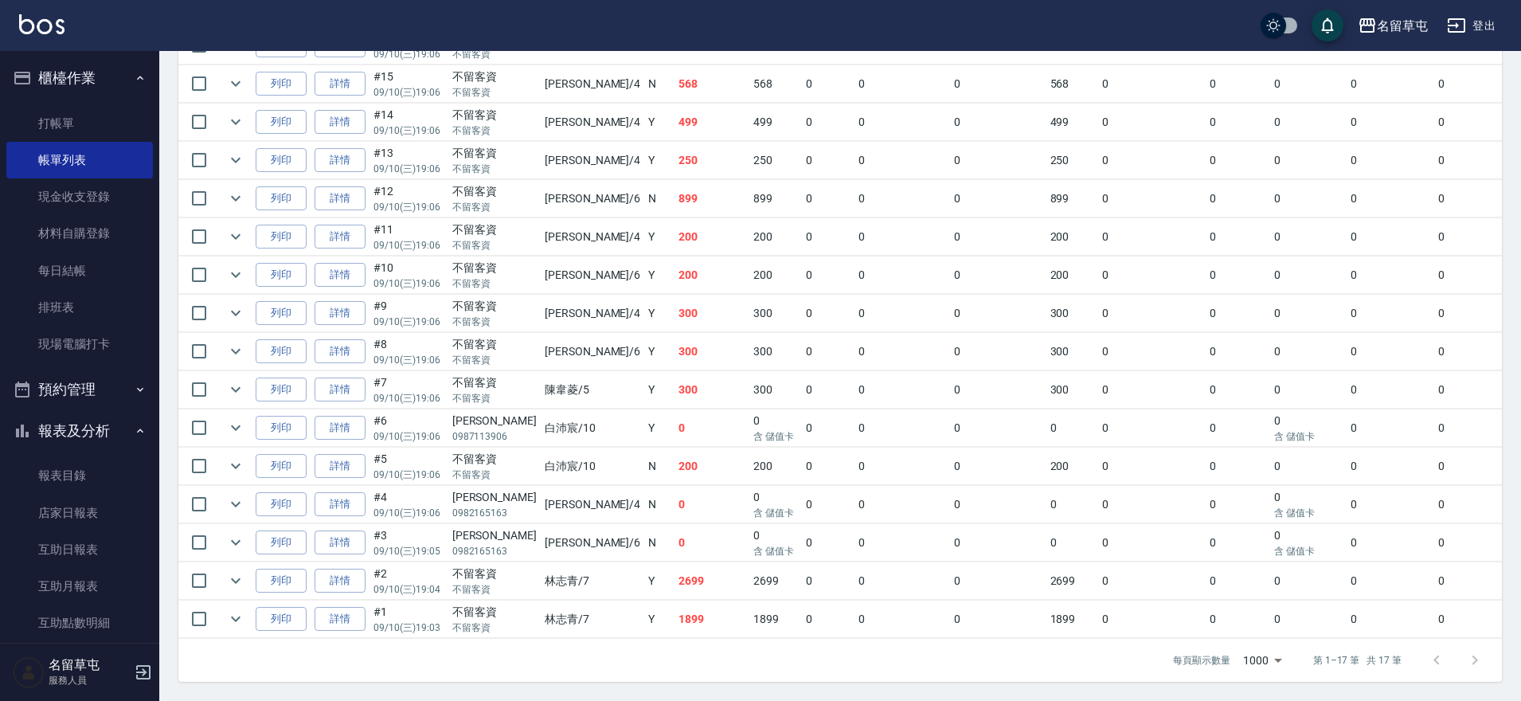
scroll to position [504, 0]
click at [316, 607] on link "詳情" at bounding box center [340, 619] width 51 height 25
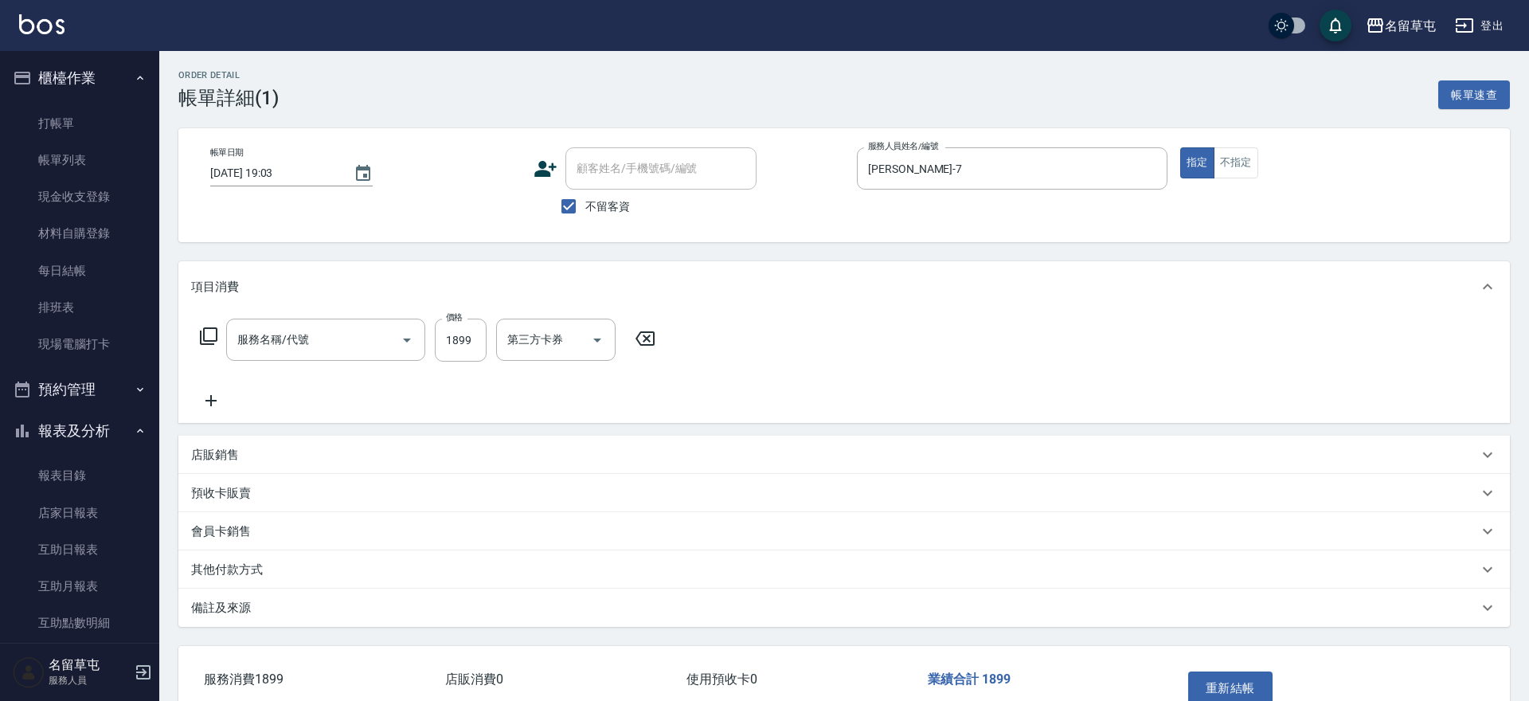
type input "2025/09/10 19:03"
checkbox input "true"
type input "林志青-7"
type input "染B2599(42)"
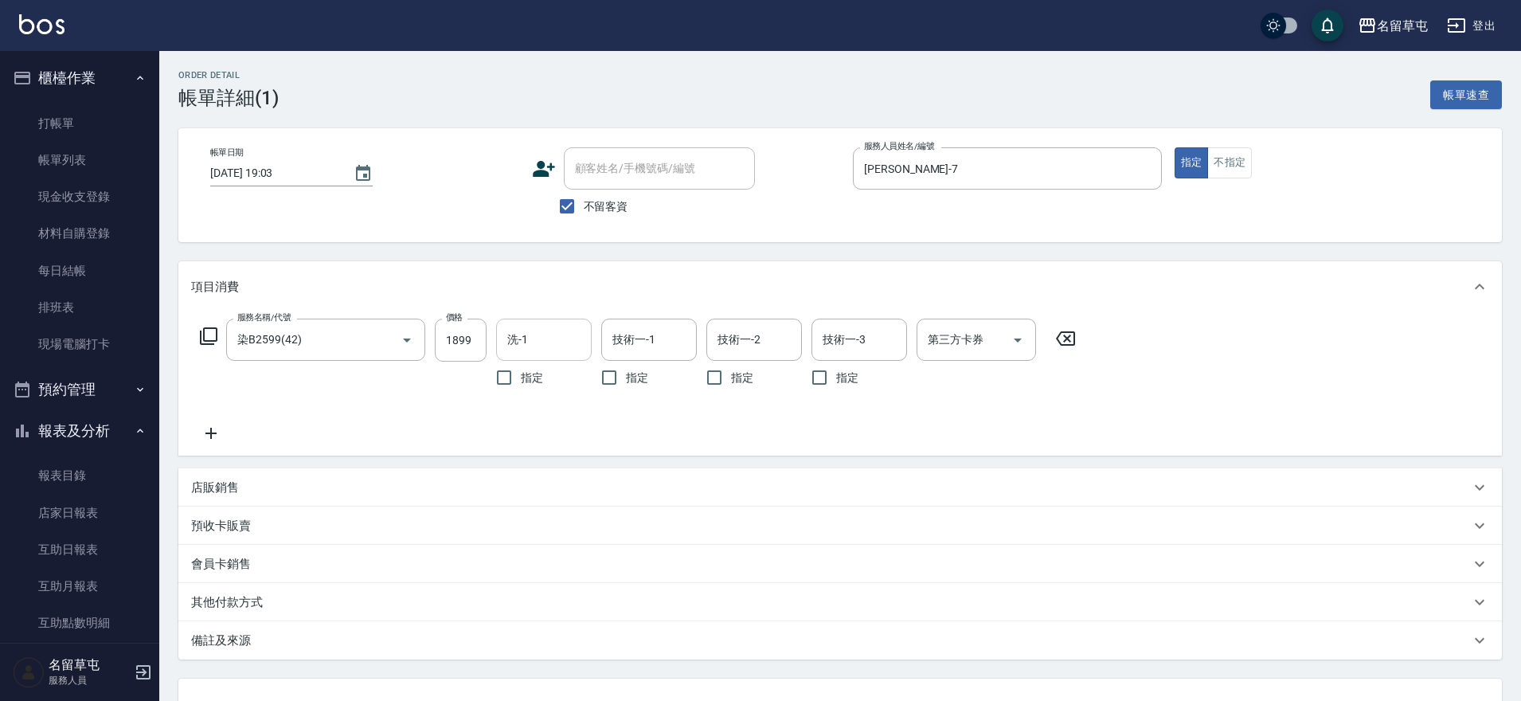
click at [574, 341] on input "洗-1" at bounding box center [543, 340] width 81 height 28
type input "林志青-7"
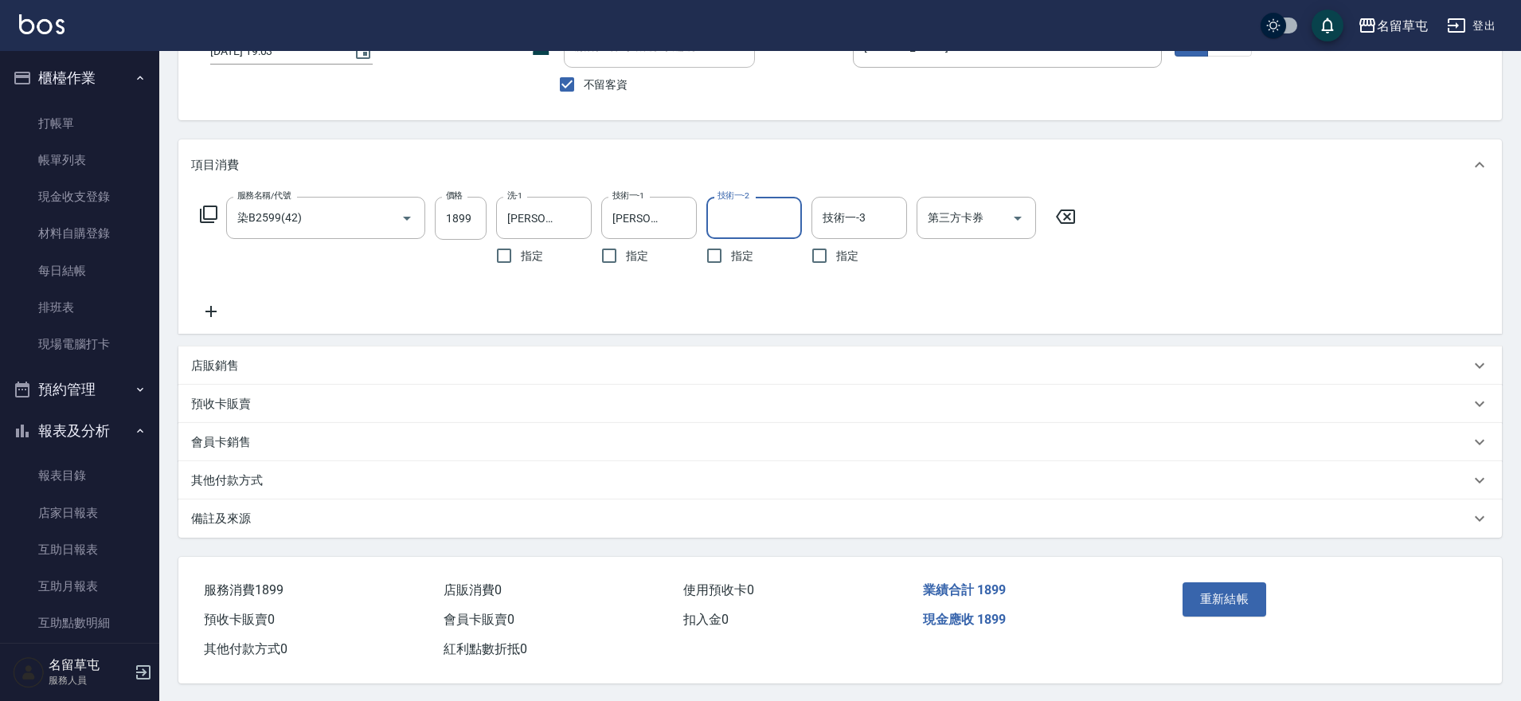
scroll to position [131, 0]
click at [1187, 587] on button "重新結帳" at bounding box center [1225, 597] width 84 height 33
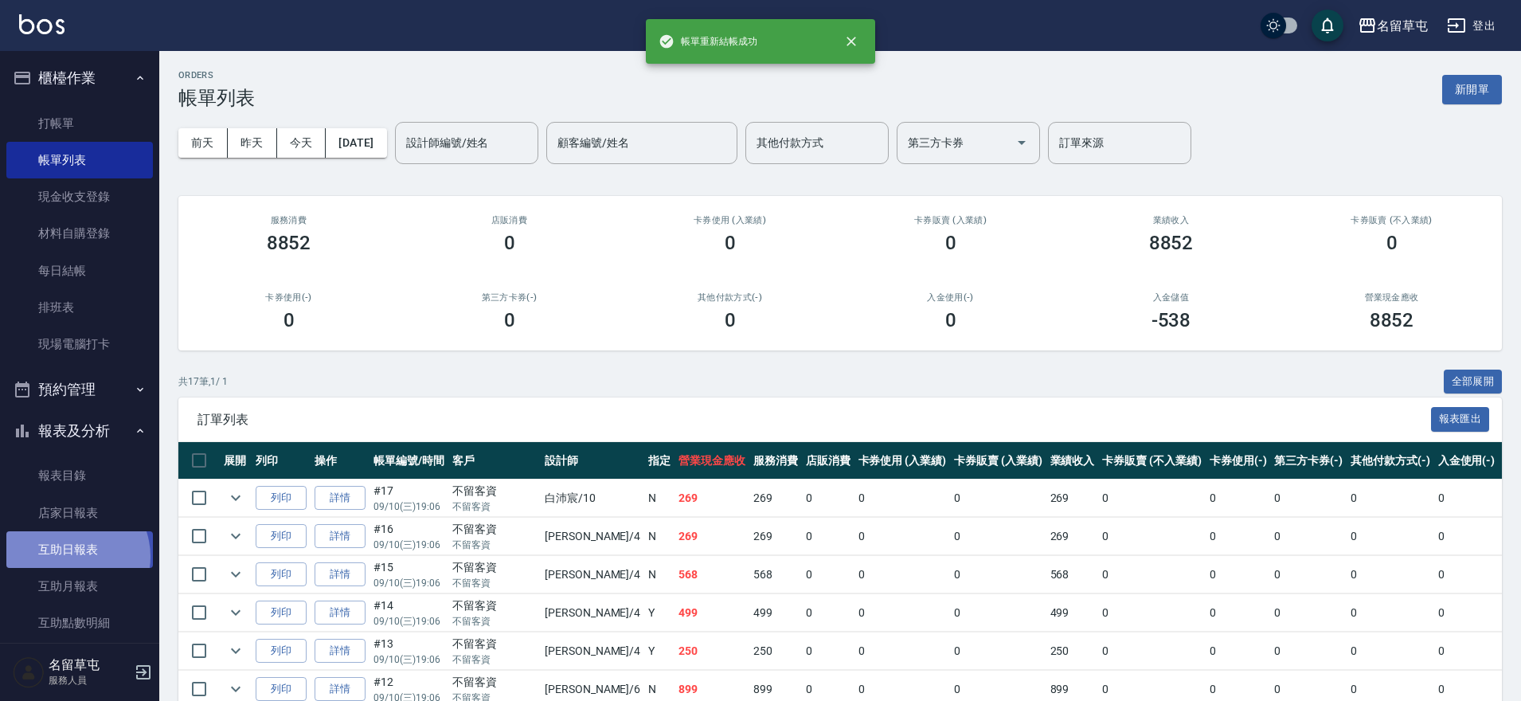
click at [70, 557] on link "互助日報表" at bounding box center [79, 549] width 147 height 37
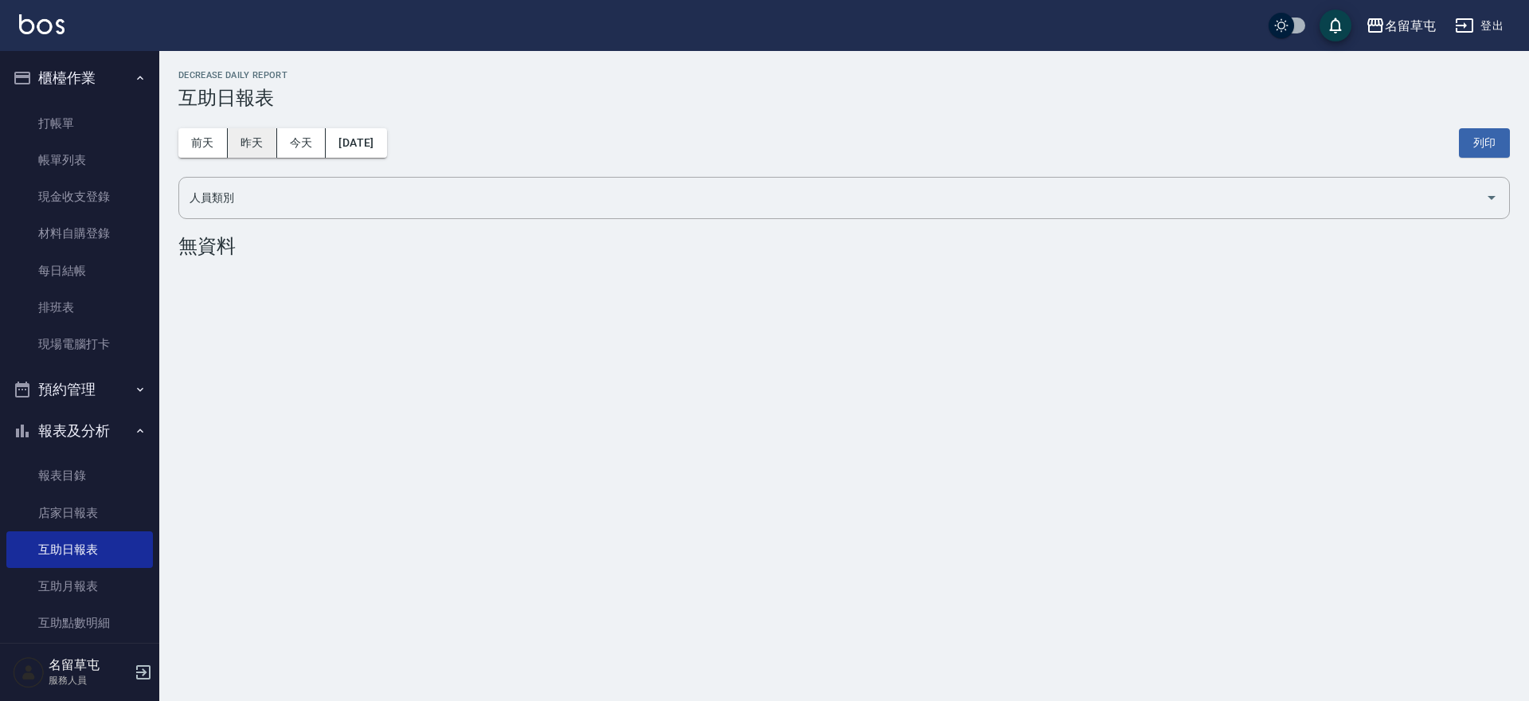
click at [237, 139] on button "昨天" at bounding box center [252, 142] width 49 height 29
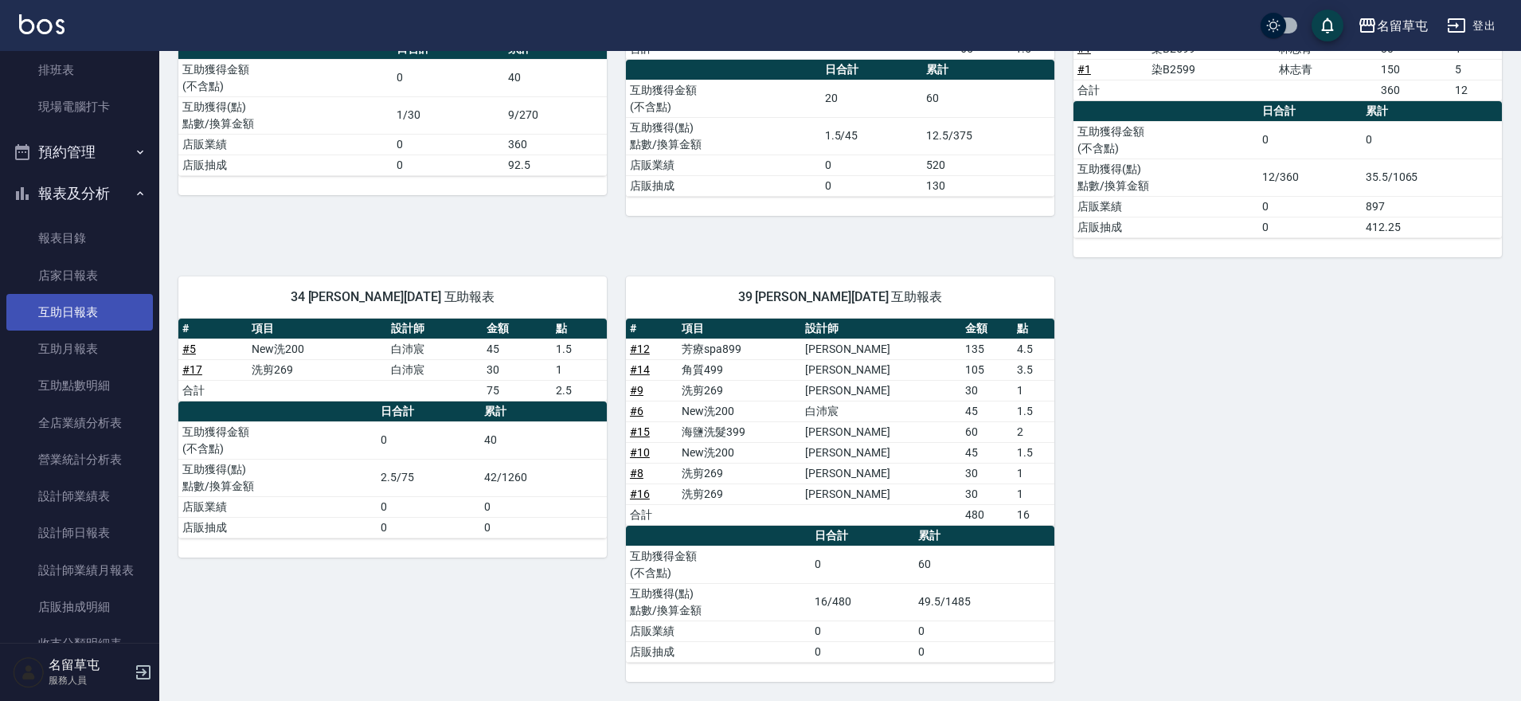
scroll to position [239, 0]
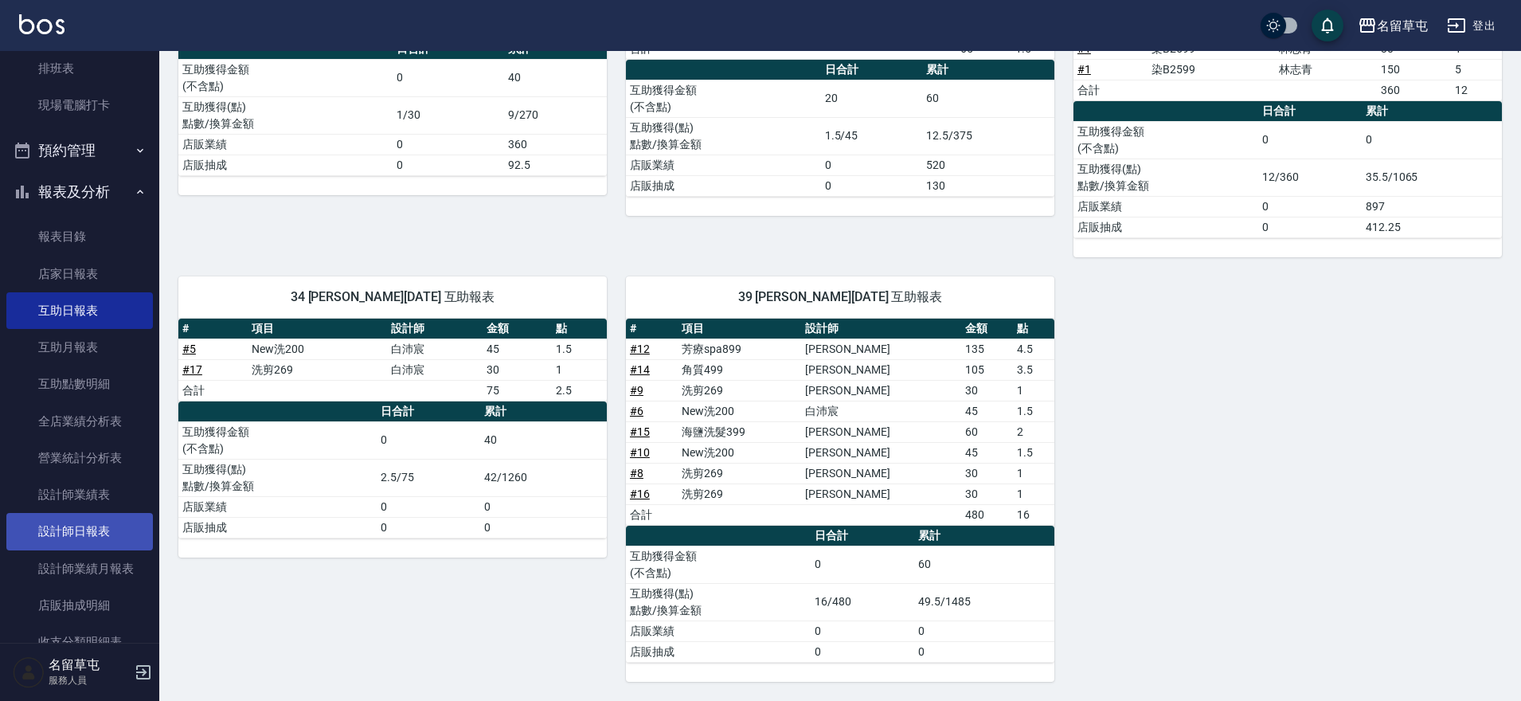
click at [72, 541] on link "設計師日報表" at bounding box center [79, 531] width 147 height 37
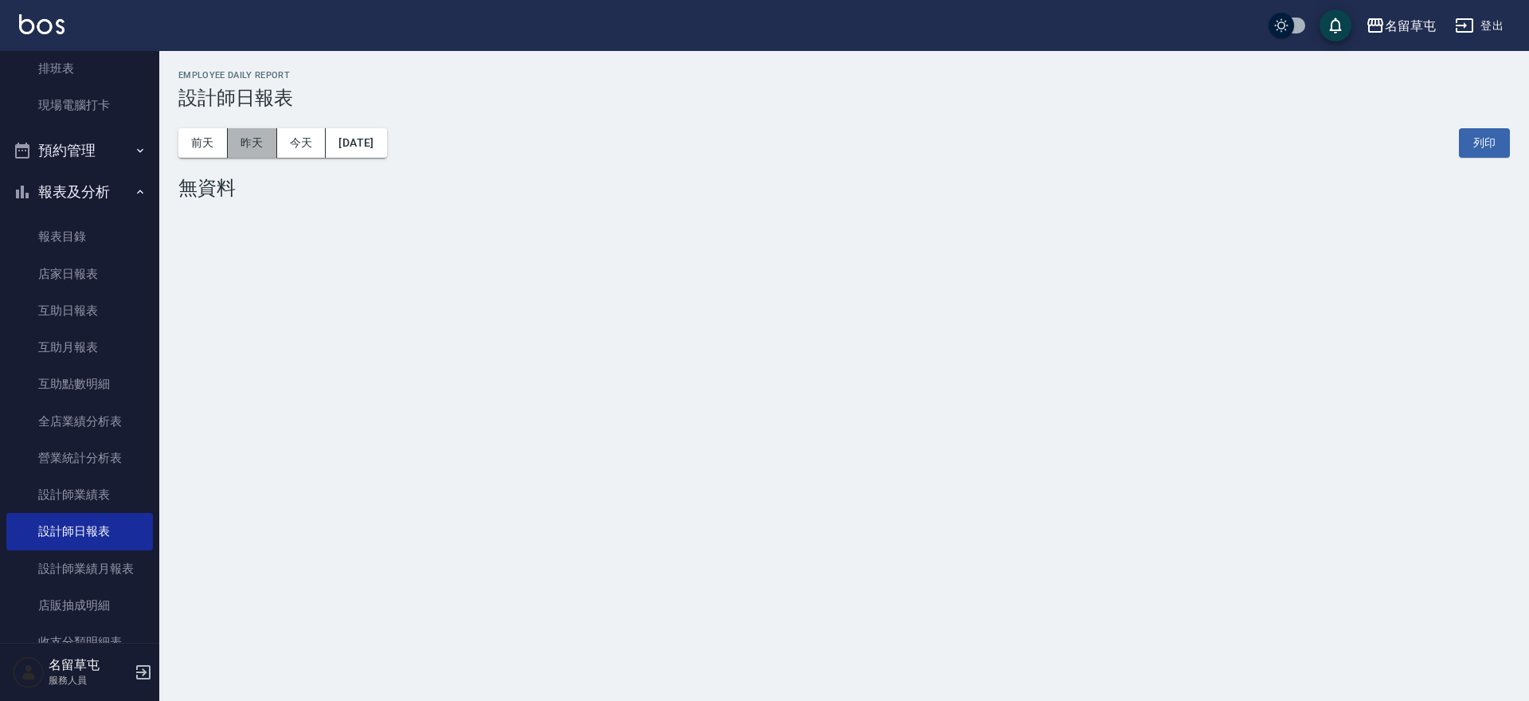
click at [250, 131] on button "昨天" at bounding box center [252, 142] width 49 height 29
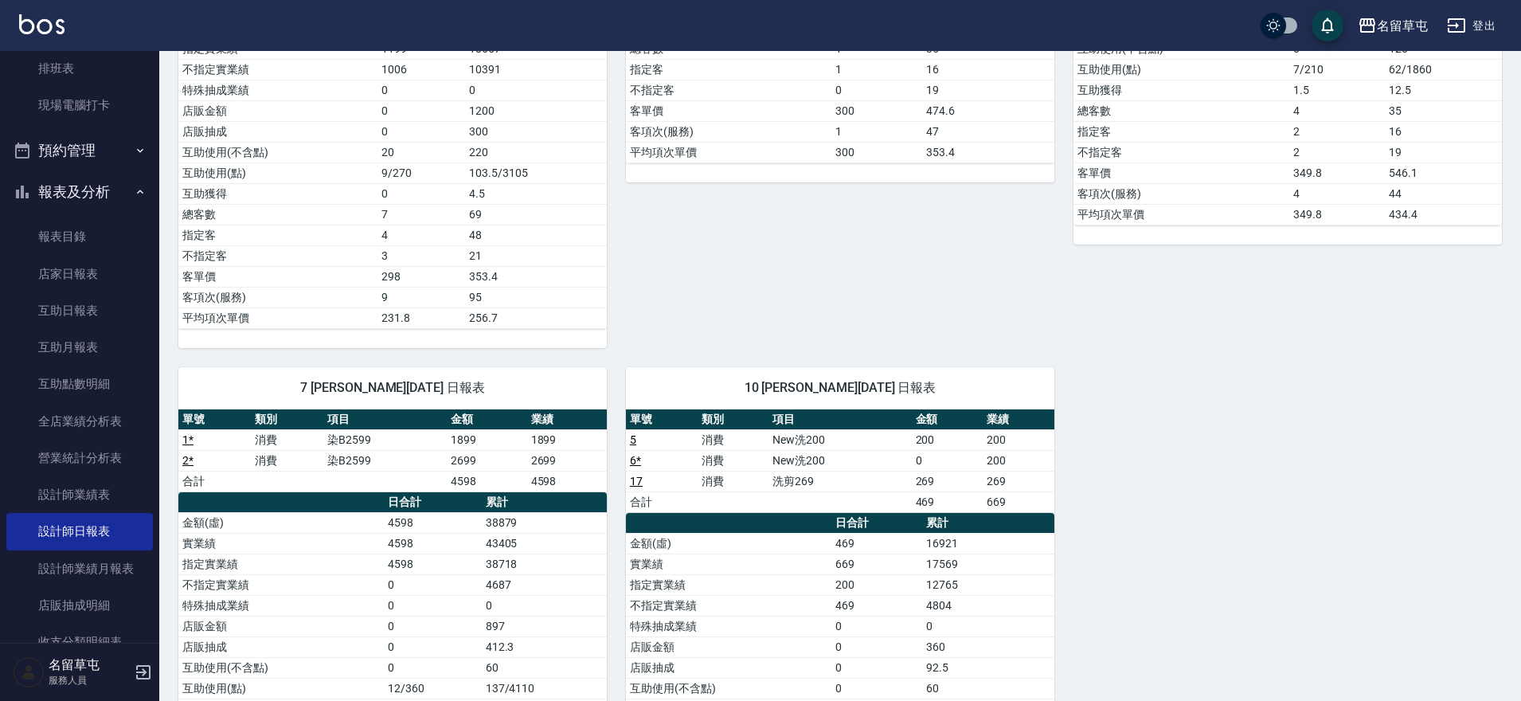
scroll to position [478, 0]
